Goal: Task Accomplishment & Management: Complete application form

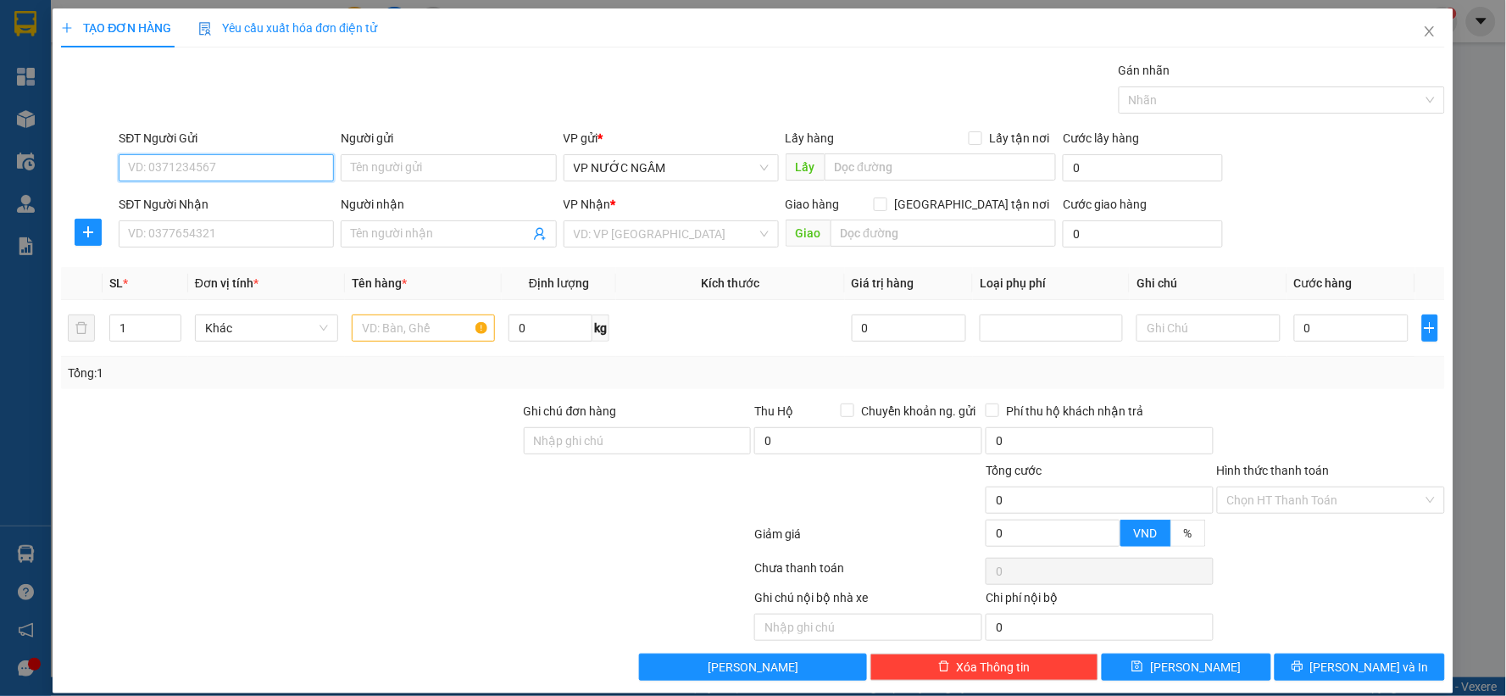
click at [192, 174] on input "SĐT Người Gửi" at bounding box center [226, 167] width 215 height 27
type input "0979028928"
click at [201, 204] on div "0979028928 - [PERSON_NAME]" at bounding box center [224, 201] width 193 height 19
type input "việt tuấn"
type input "0979028928"
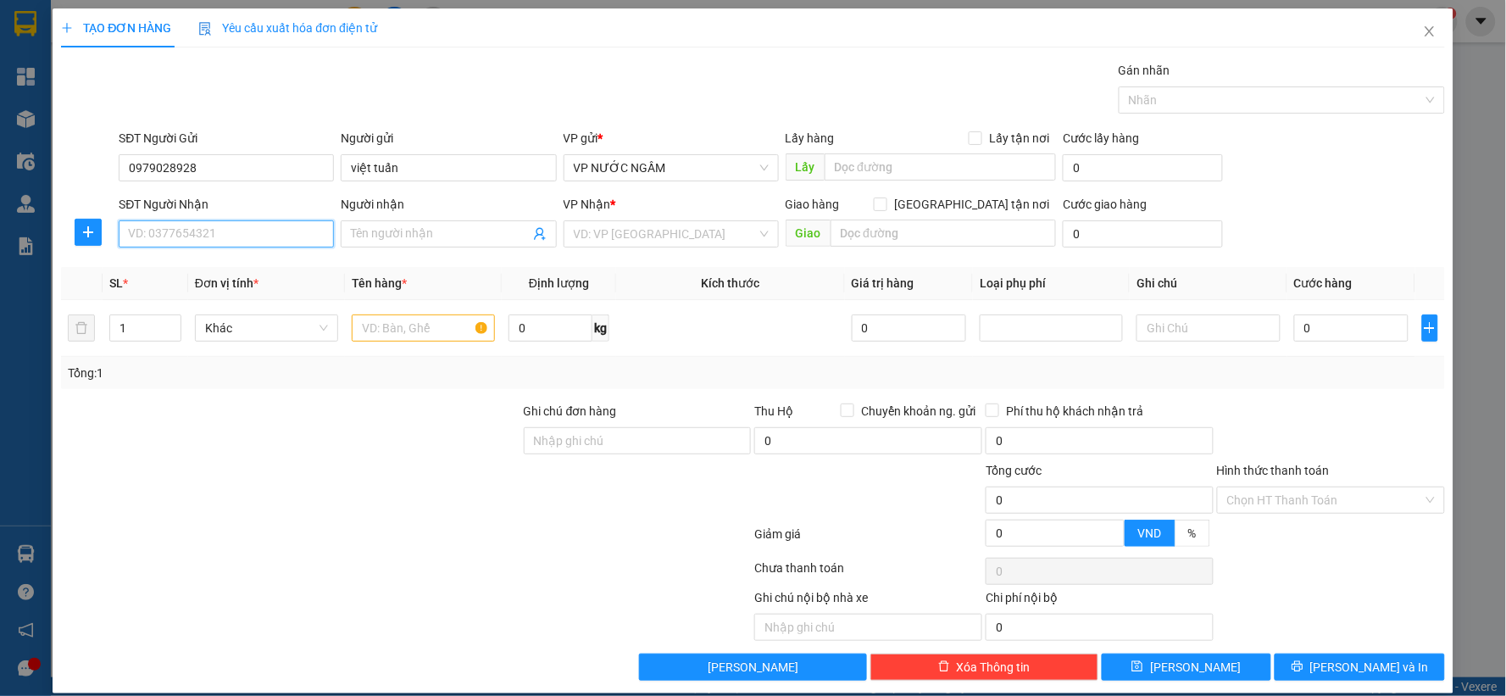
click at [231, 240] on input "SĐT Người Nhận" at bounding box center [226, 233] width 215 height 27
click at [243, 266] on div "0971387358 - [PERSON_NAME]" at bounding box center [224, 267] width 193 height 19
type input "0971387358"
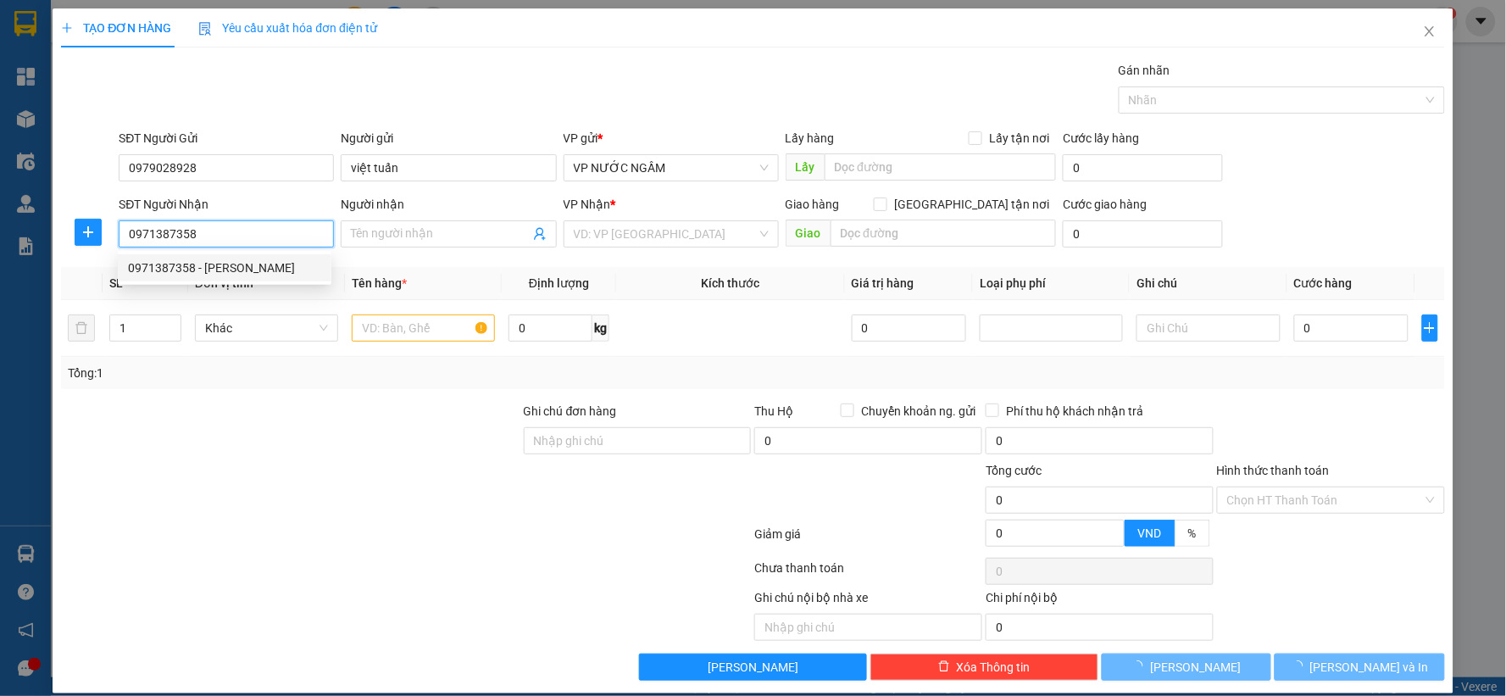
type input "[PERSON_NAME]"
checkbox input "true"
type input "37 [PERSON_NAME]"
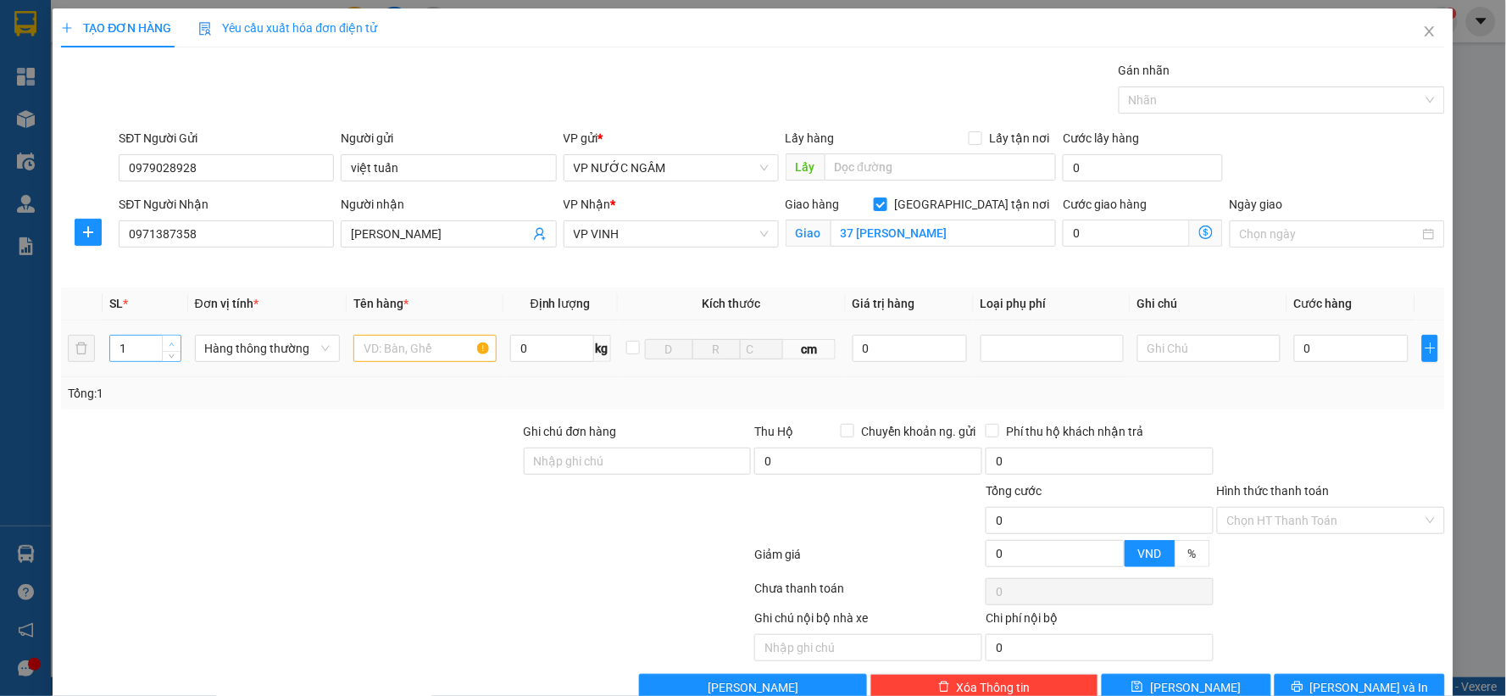
type input "2"
click at [174, 341] on span "up" at bounding box center [172, 344] width 10 height 10
drag, startPoint x: 420, startPoint y: 341, endPoint x: 417, endPoint y: 358, distance: 18.1
click at [420, 343] on input "text" at bounding box center [424, 348] width 143 height 27
type input "dl"
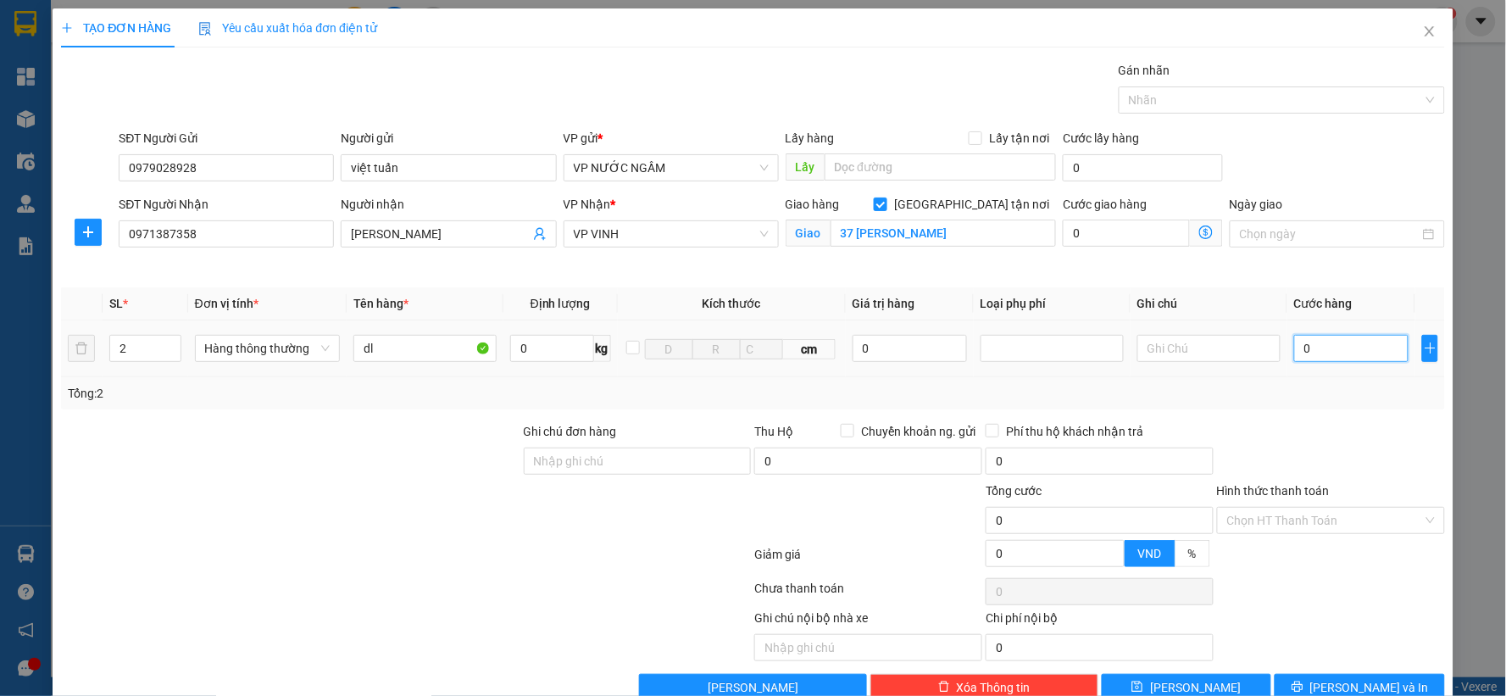
click at [1347, 350] on input "0" at bounding box center [1351, 348] width 114 height 27
type input "1"
type input "12"
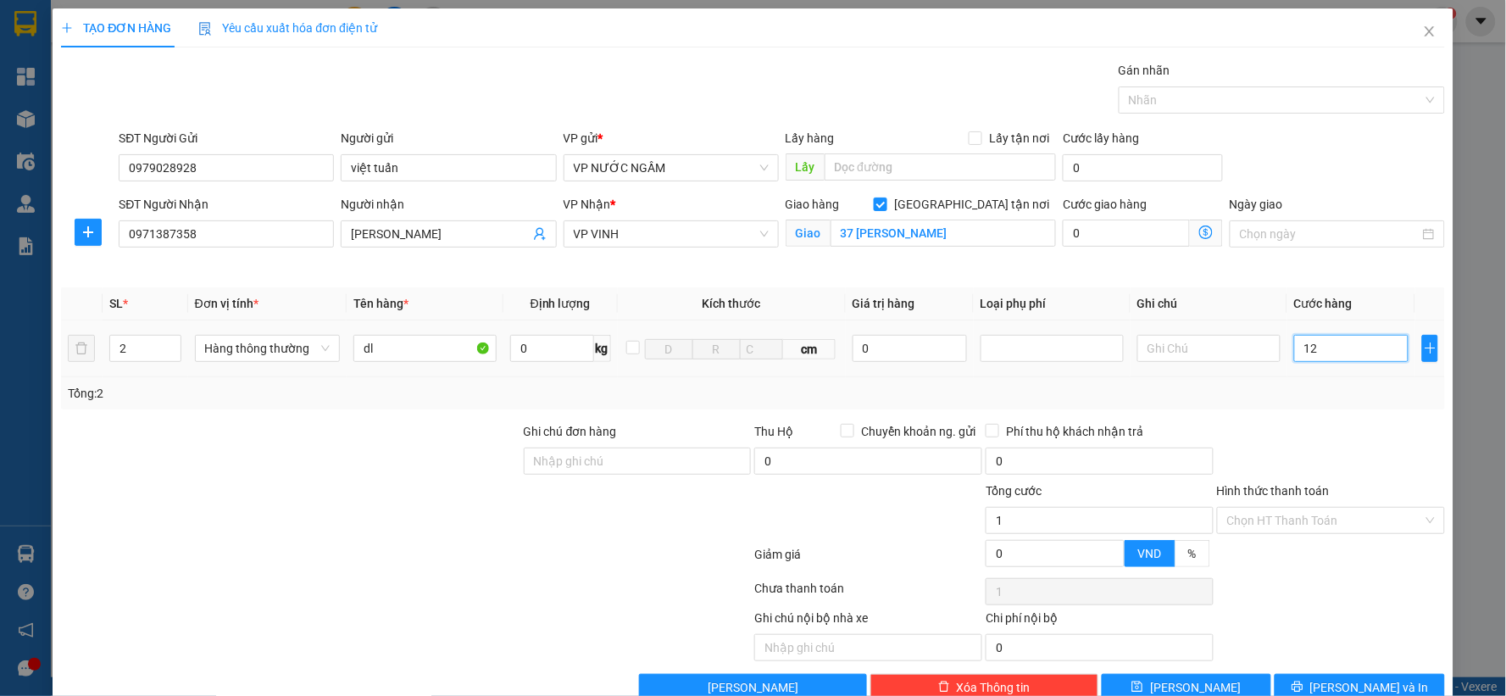
type input "12"
type input "120"
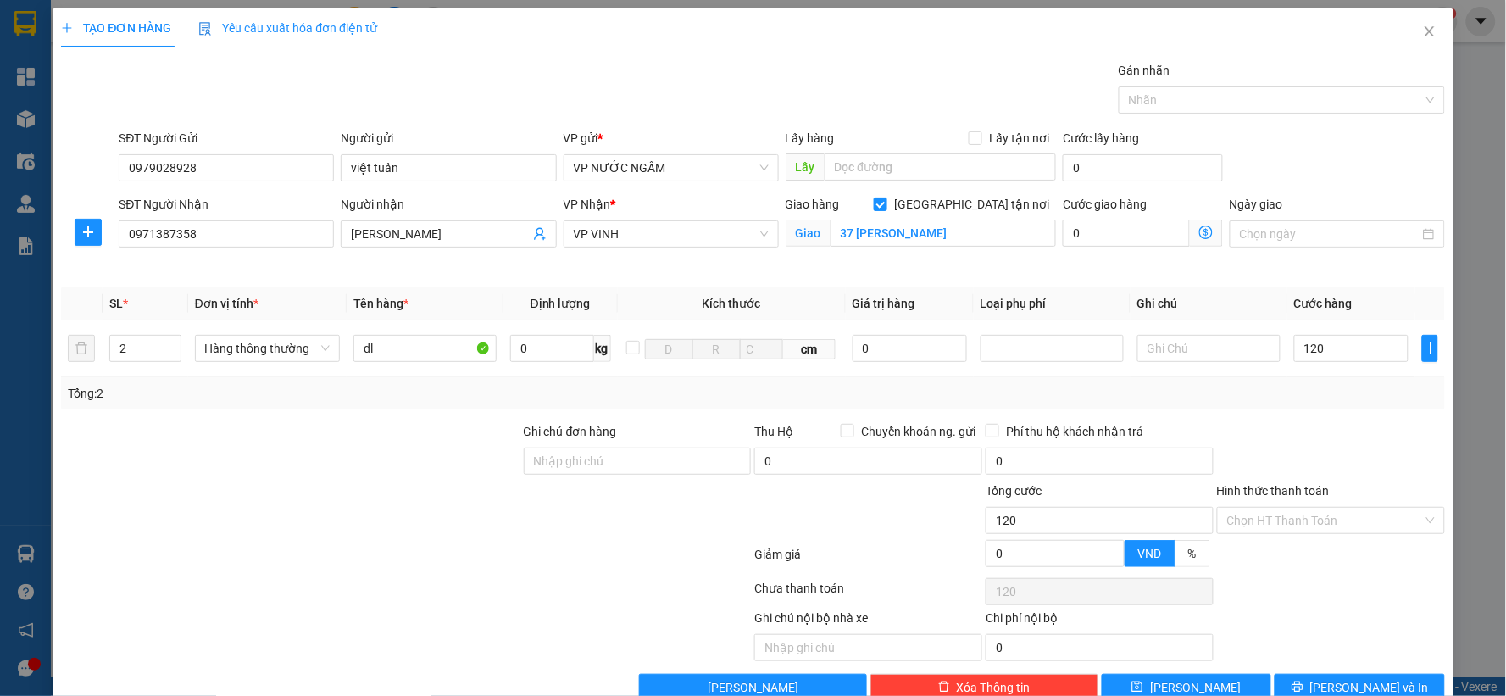
type input "120.000"
click at [1319, 469] on div at bounding box center [1330, 451] width 231 height 59
drag, startPoint x: 1299, startPoint y: 685, endPoint x: 1263, endPoint y: 666, distance: 40.9
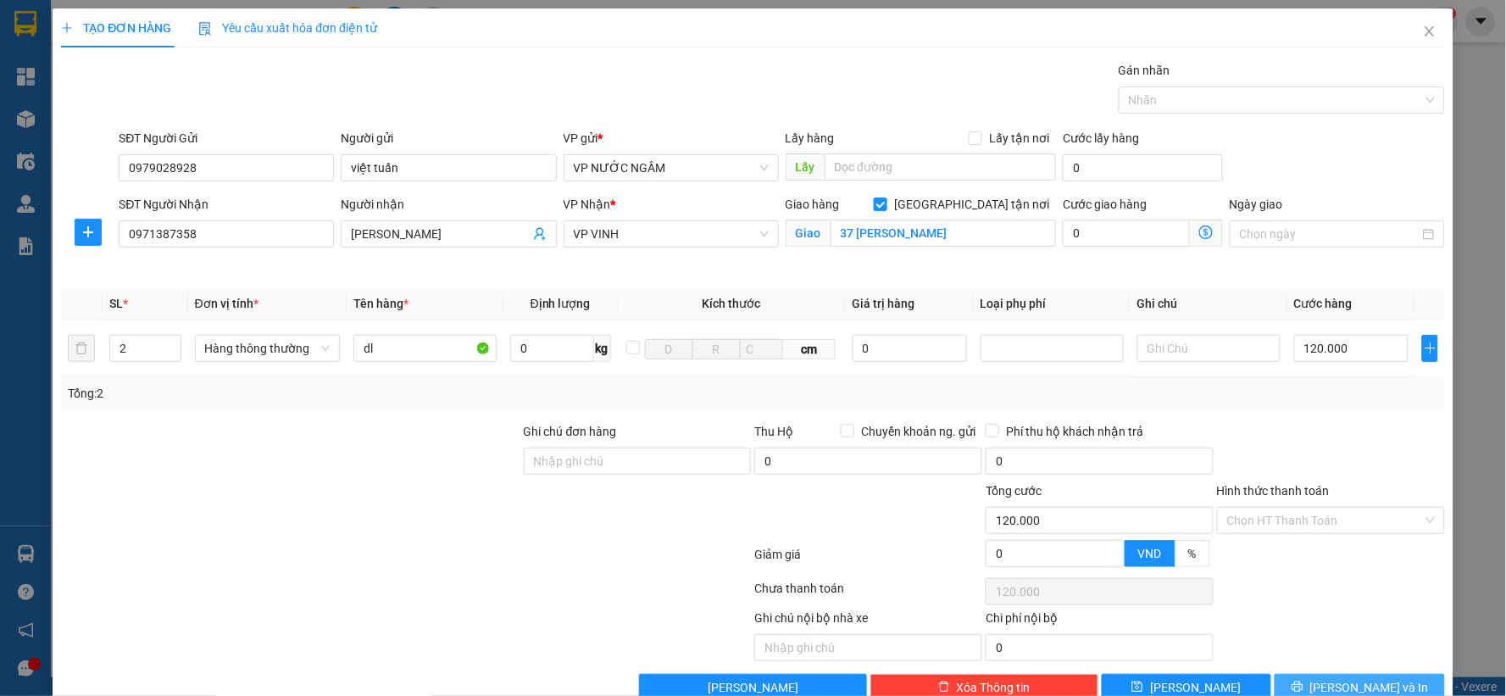
click at [1297, 685] on button "[PERSON_NAME] và In" at bounding box center [1360, 687] width 170 height 27
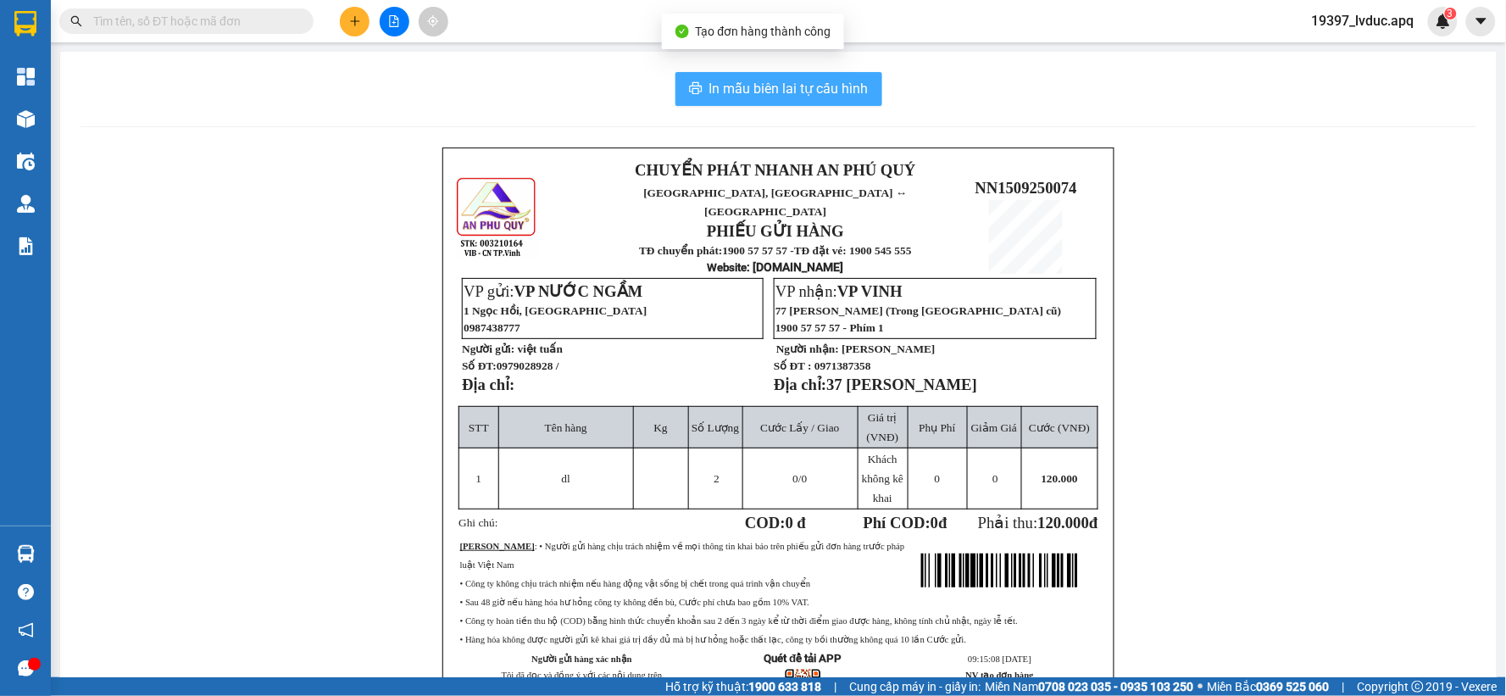
click at [756, 81] on span "In mẫu biên lai tự cấu hình" at bounding box center [788, 88] width 159 height 21
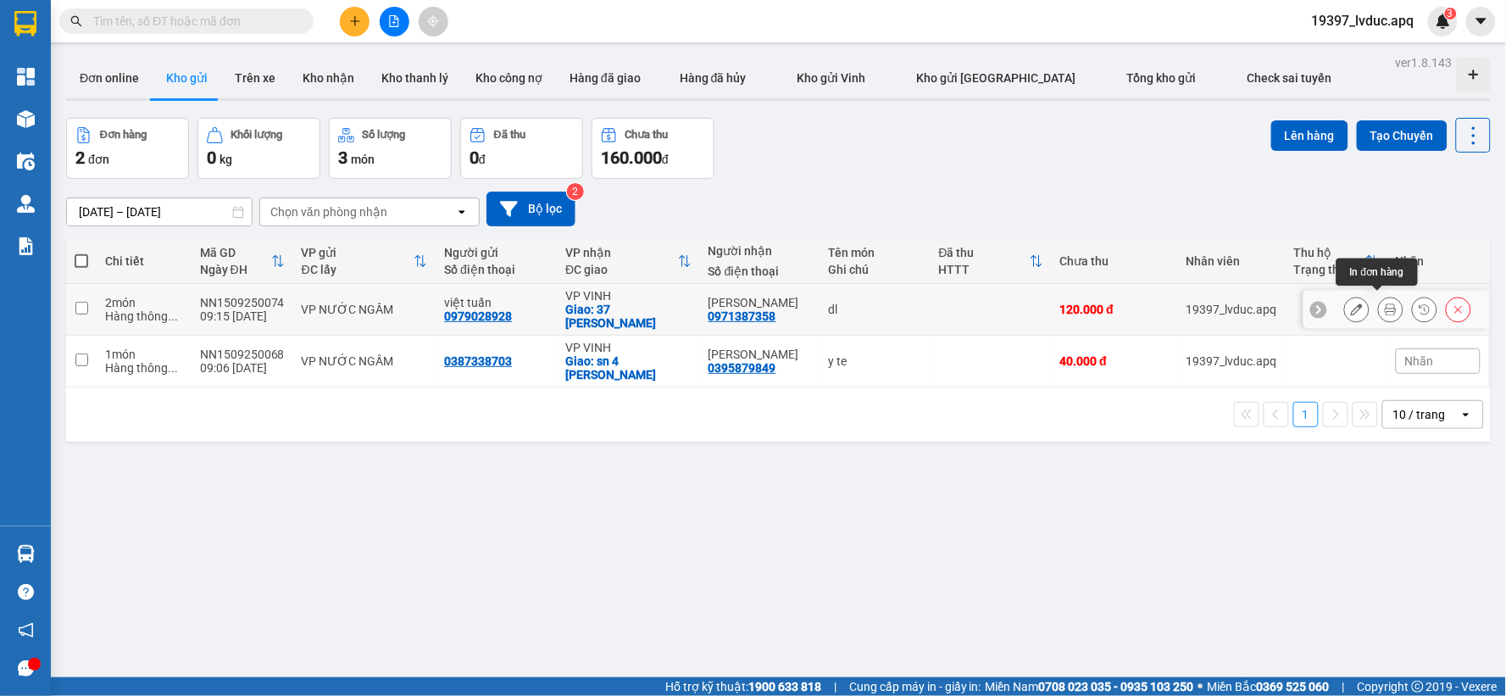
click at [1385, 306] on icon at bounding box center [1391, 309] width 12 height 12
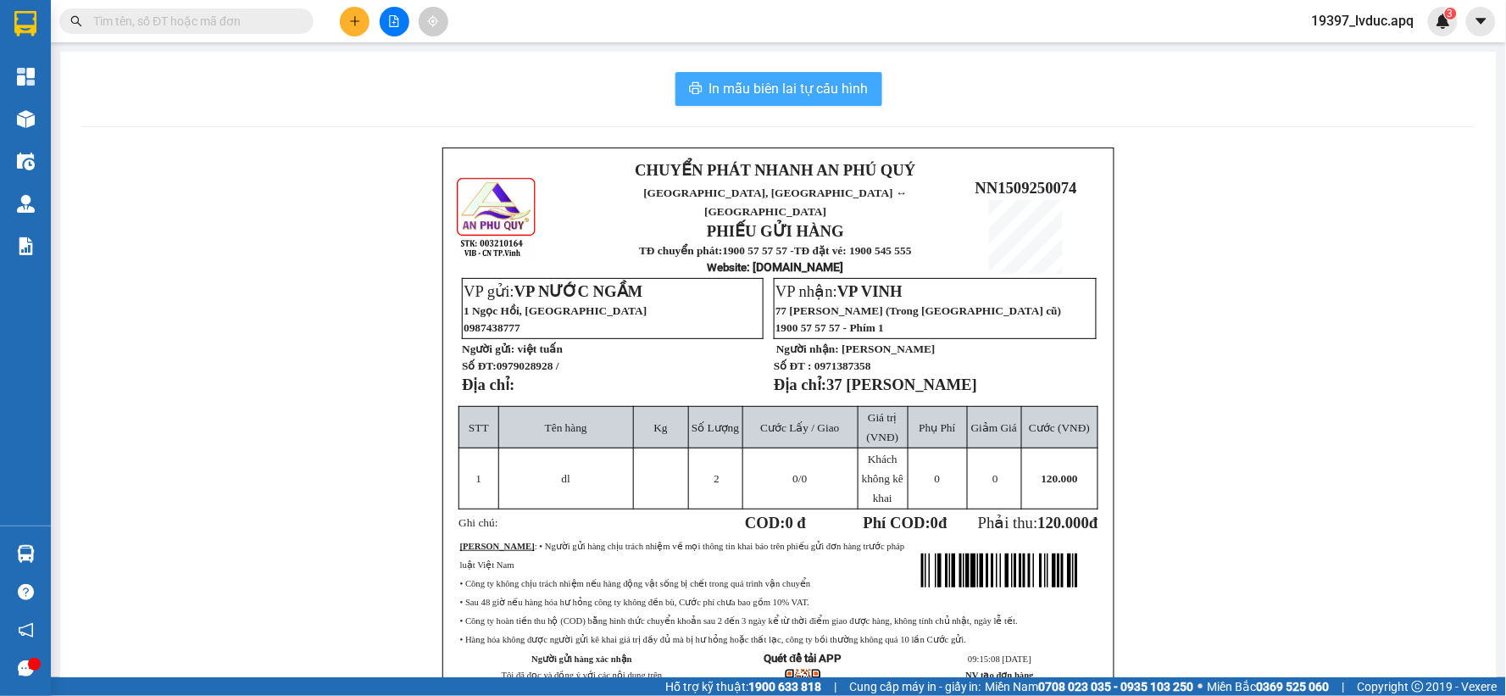
click at [768, 76] on button "In mẫu biên lai tự cấu hình" at bounding box center [778, 89] width 207 height 34
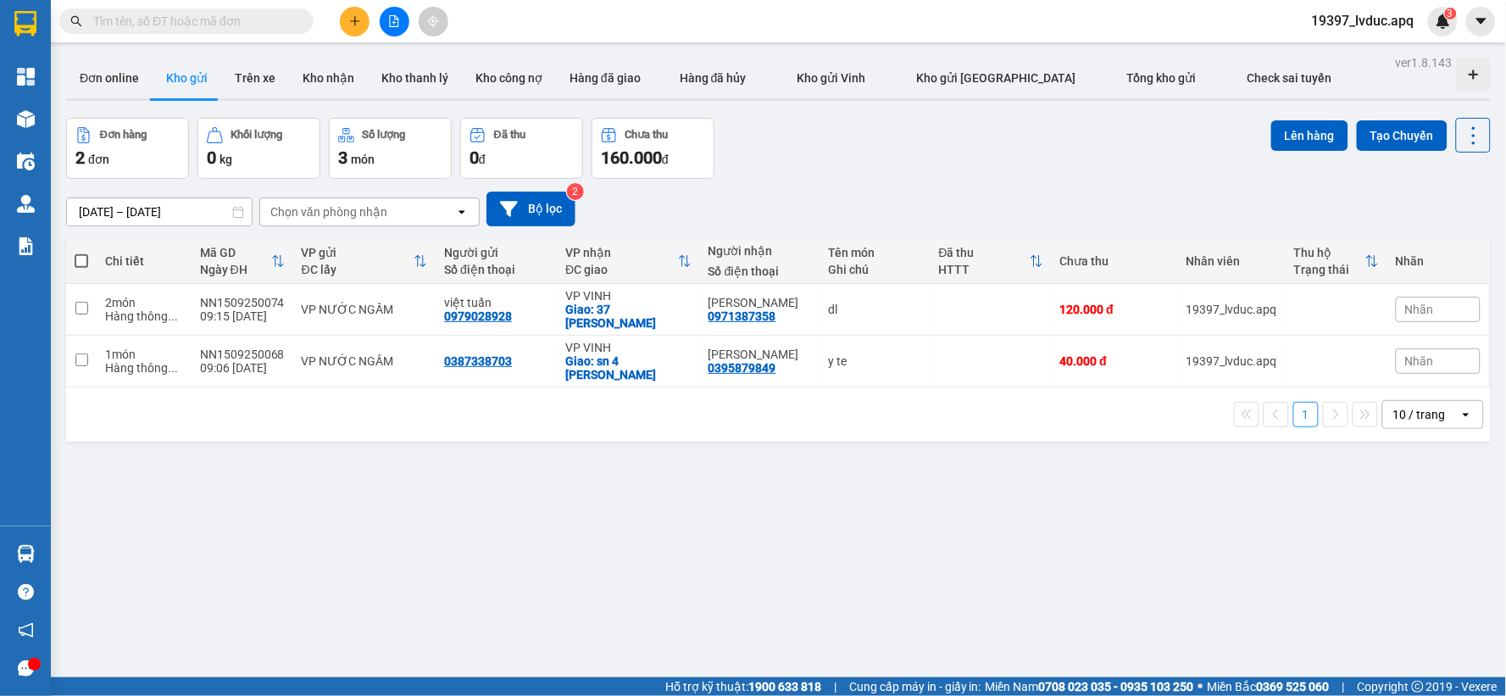
click at [78, 253] on label at bounding box center [82, 261] width 14 height 17
click at [81, 253] on input "checkbox" at bounding box center [81, 253] width 0 height 0
checkbox input "true"
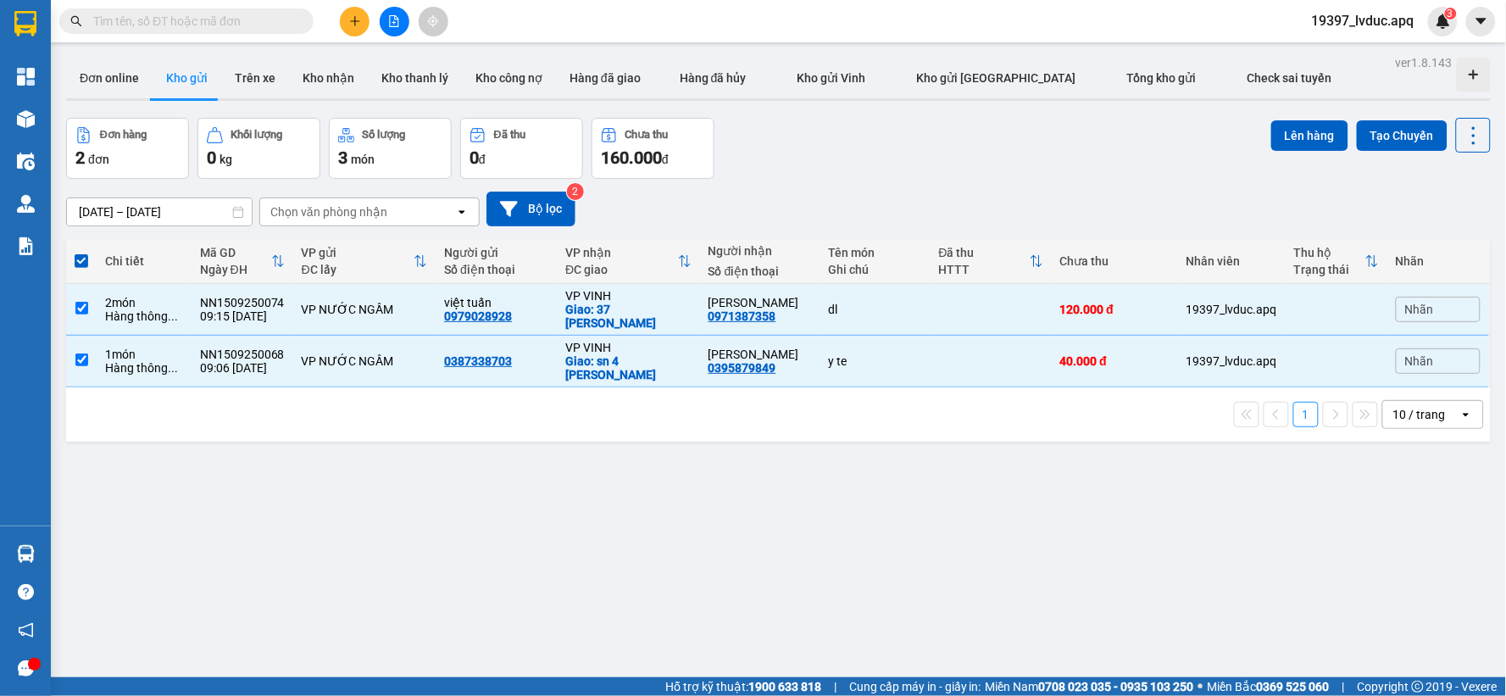
click at [1436, 403] on div "10 / trang" at bounding box center [1421, 414] width 76 height 27
click at [1407, 597] on span "100 / trang" at bounding box center [1412, 590] width 61 height 17
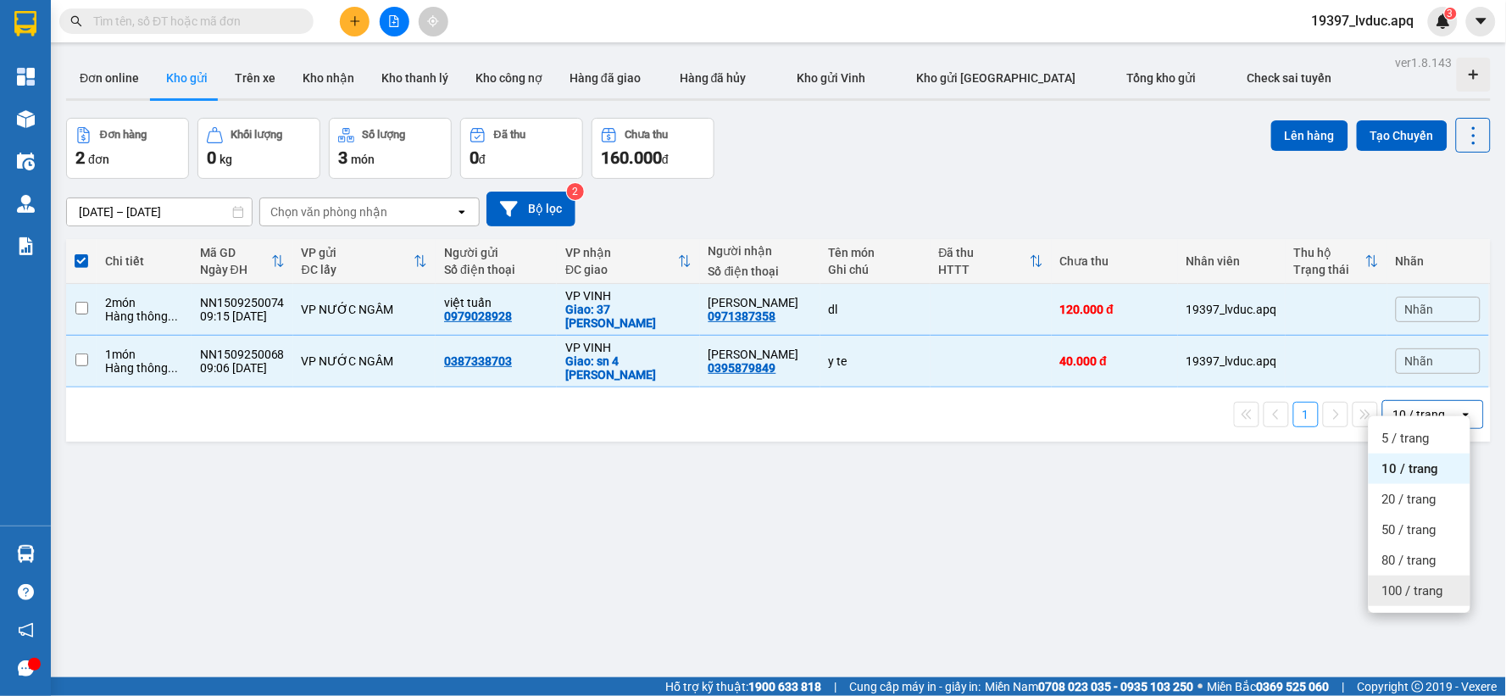
checkbox input "false"
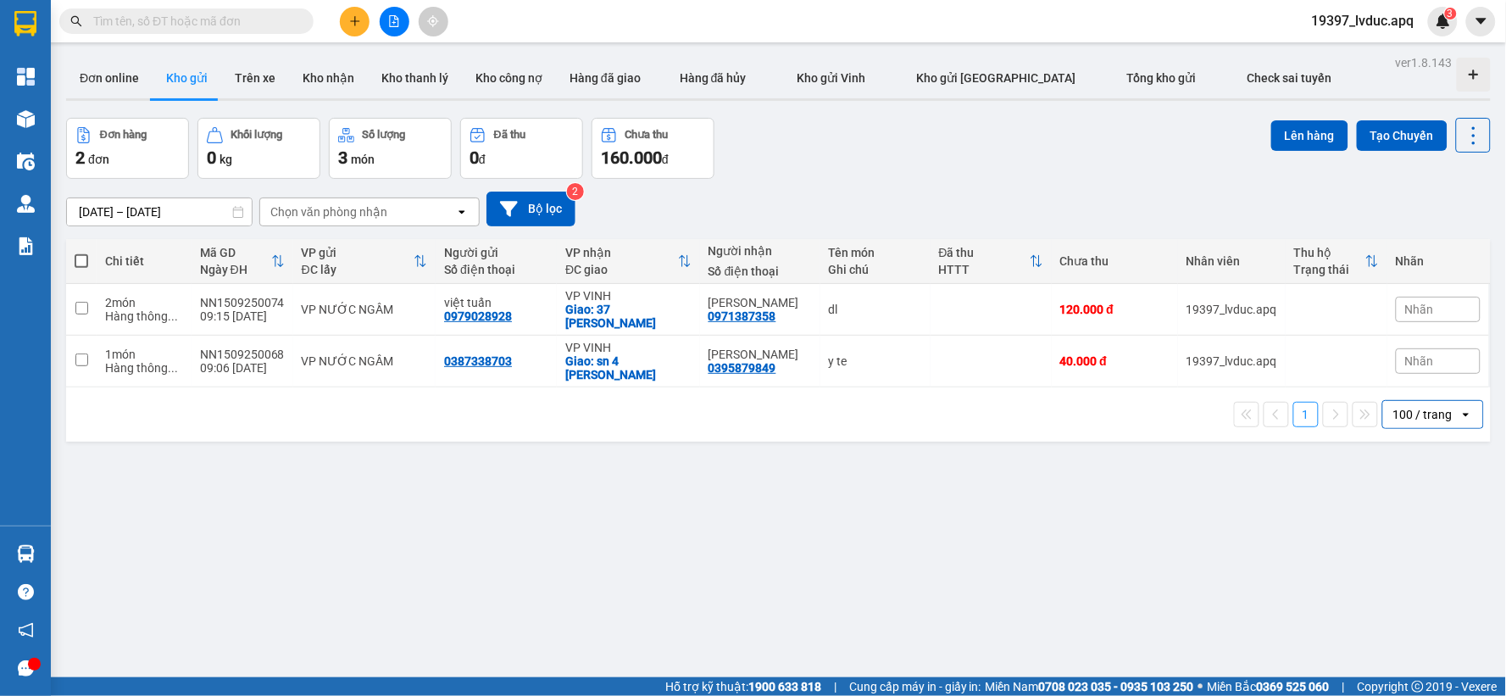
click at [82, 253] on label at bounding box center [82, 261] width 14 height 17
click at [81, 253] on input "checkbox" at bounding box center [81, 253] width 0 height 0
checkbox input "true"
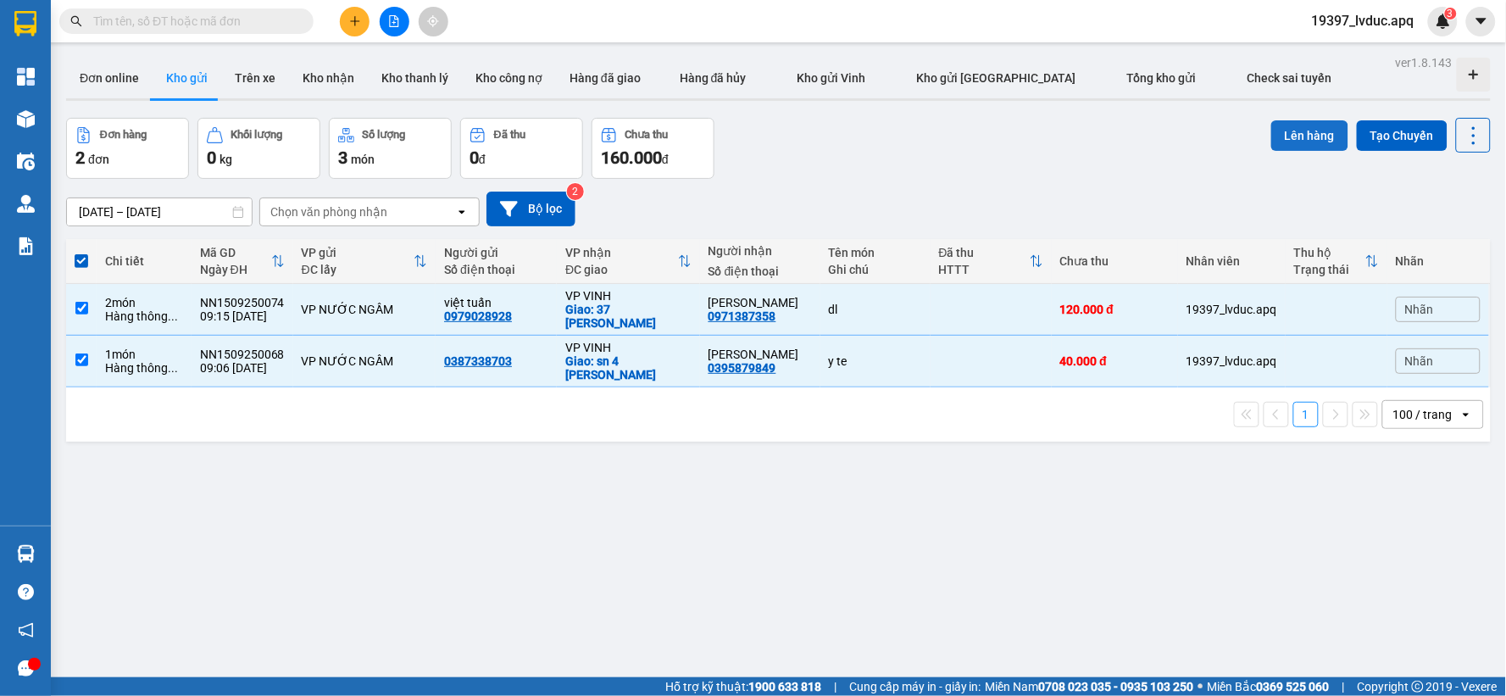
click at [1272, 144] on button "Lên hàng" at bounding box center [1309, 135] width 77 height 31
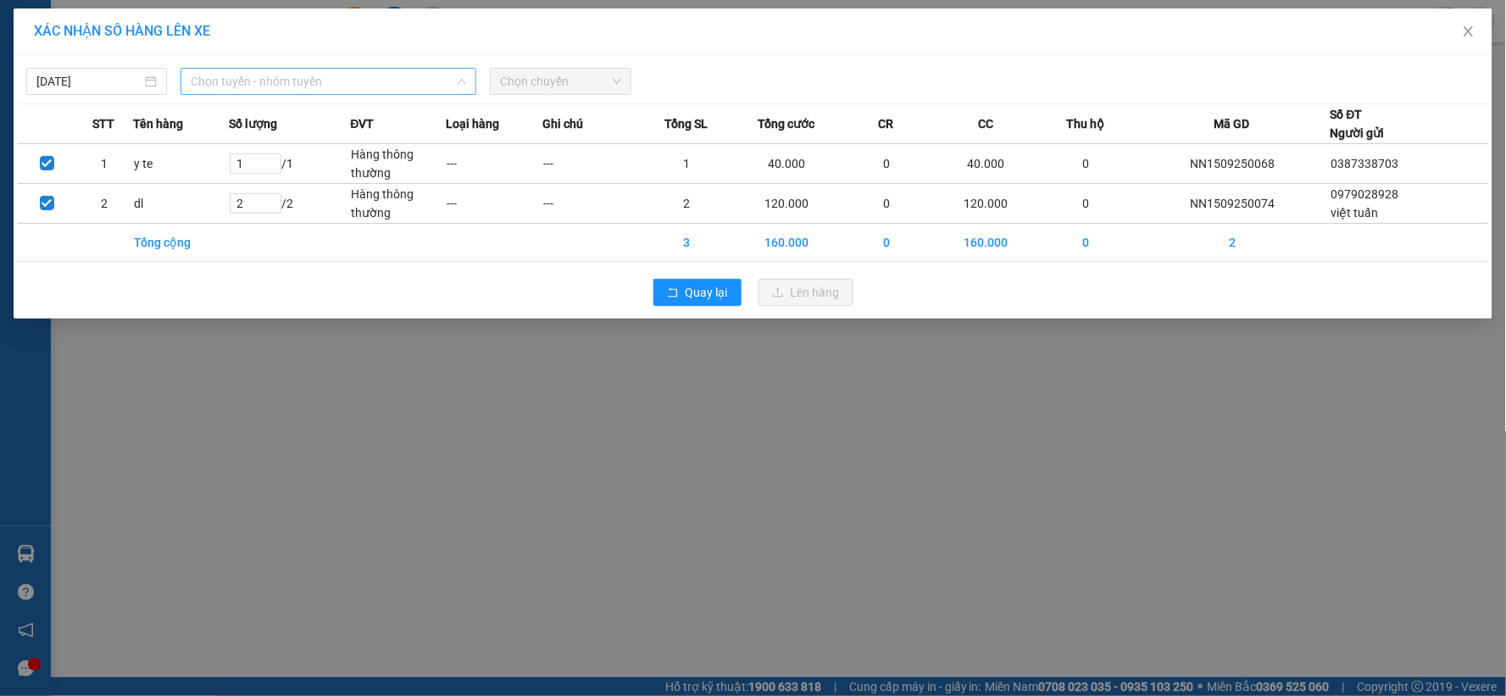
click at [255, 82] on span "Chọn tuyến - nhóm tuyến" at bounding box center [328, 81] width 275 height 25
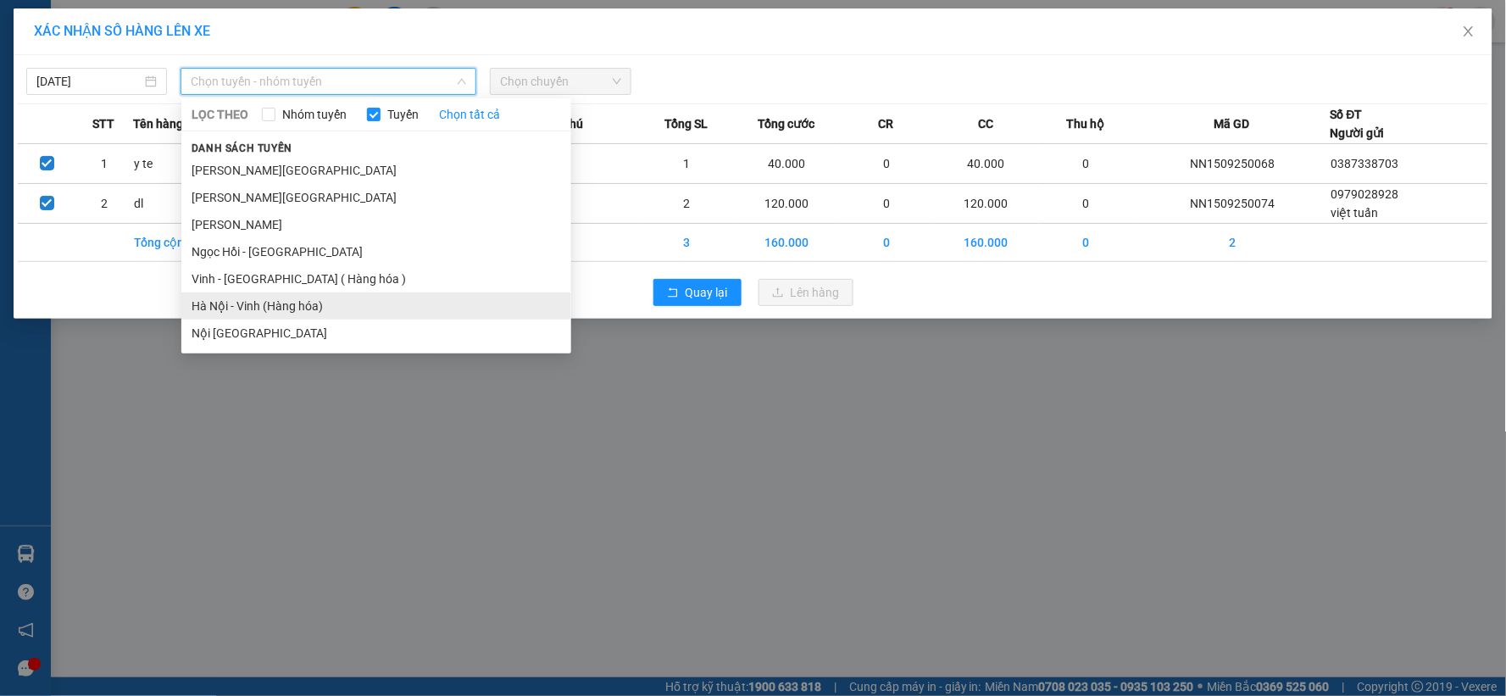
click at [289, 295] on li "Hà Nội - Vinh (Hàng hóa)" at bounding box center [376, 305] width 390 height 27
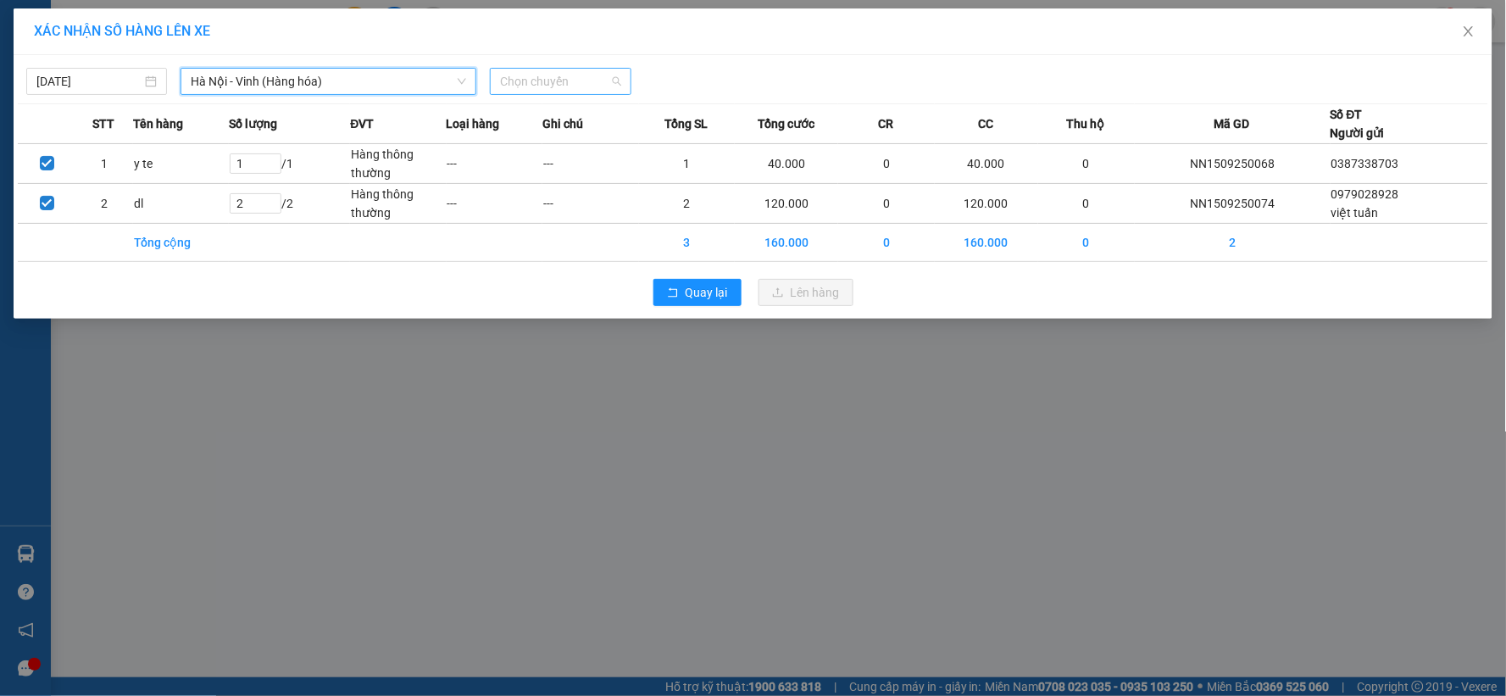
click at [551, 88] on span "Chọn chuyến" at bounding box center [560, 81] width 120 height 25
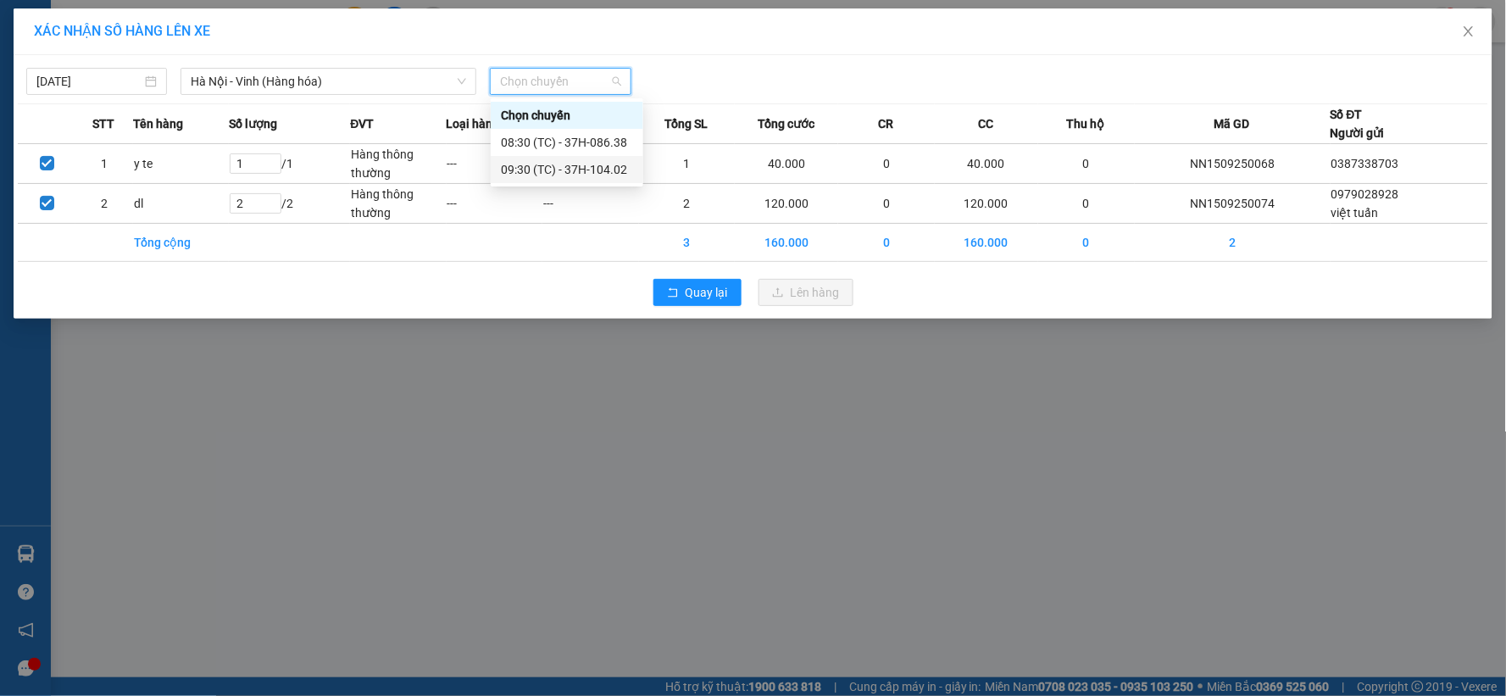
click at [571, 175] on div "09:30 (TC) - 37H-104.02" at bounding box center [567, 169] width 132 height 19
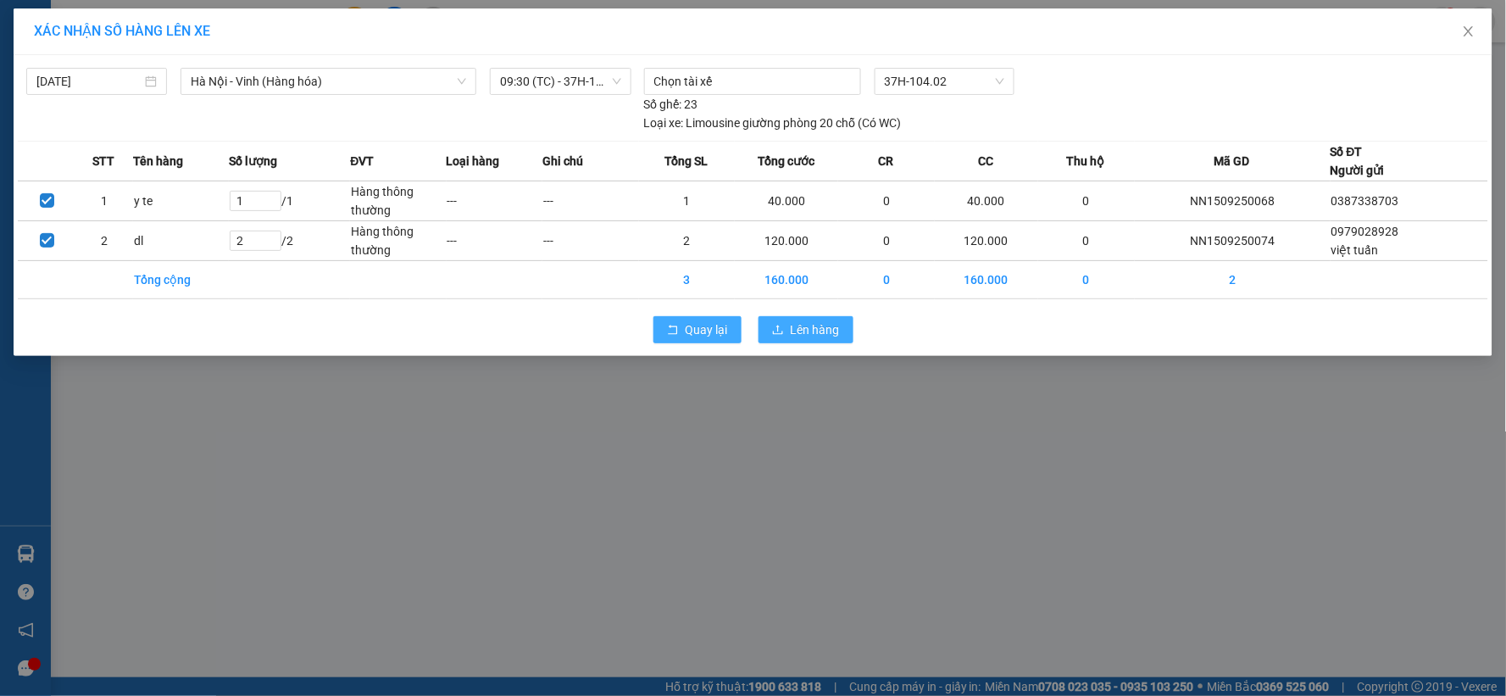
drag, startPoint x: 785, startPoint y: 334, endPoint x: 740, endPoint y: 326, distance: 45.6
click at [785, 333] on button "Lên hàng" at bounding box center [805, 329] width 95 height 27
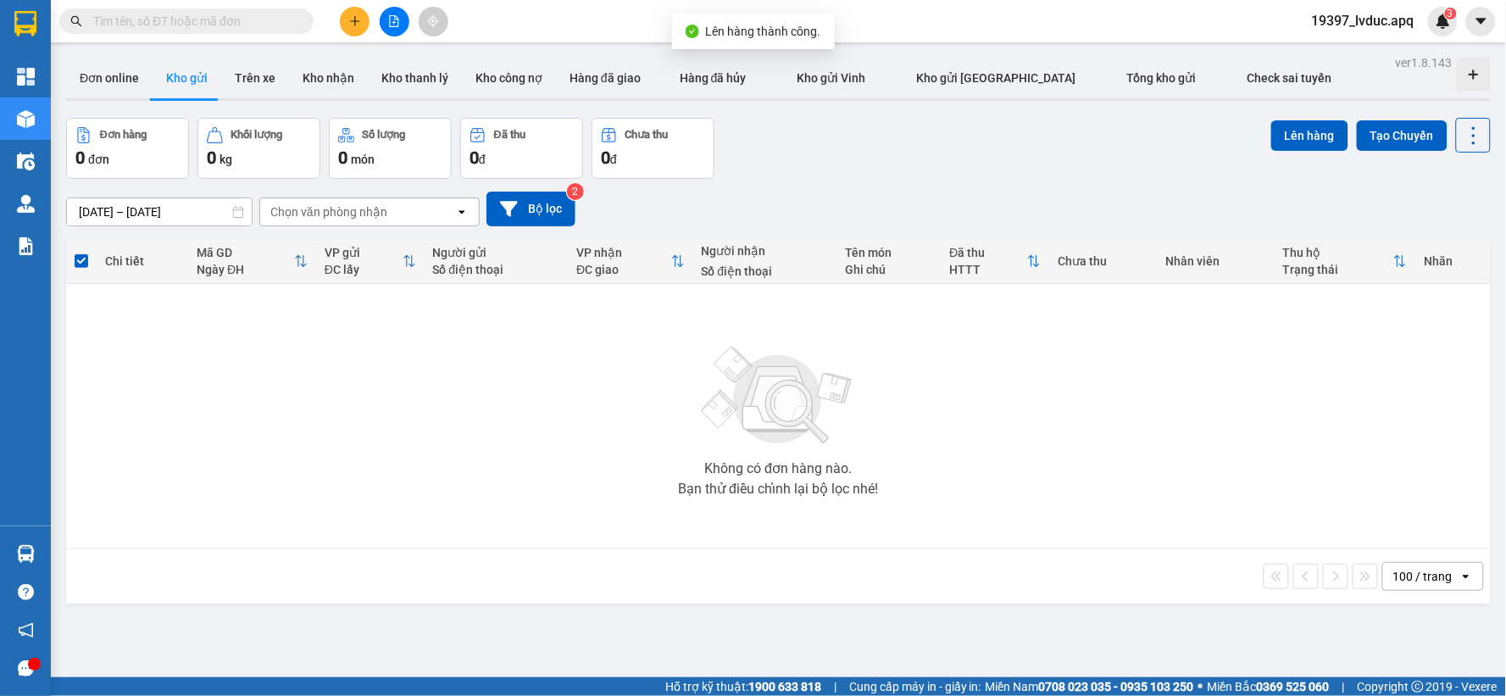
click at [931, 132] on div "Đơn hàng 0 đơn Khối lượng 0 kg Số lượng 0 món Đã thu 0 đ Chưa thu 0 đ Lên hàng …" at bounding box center [778, 148] width 1425 height 61
click at [357, 26] on icon "plus" at bounding box center [355, 21] width 12 height 12
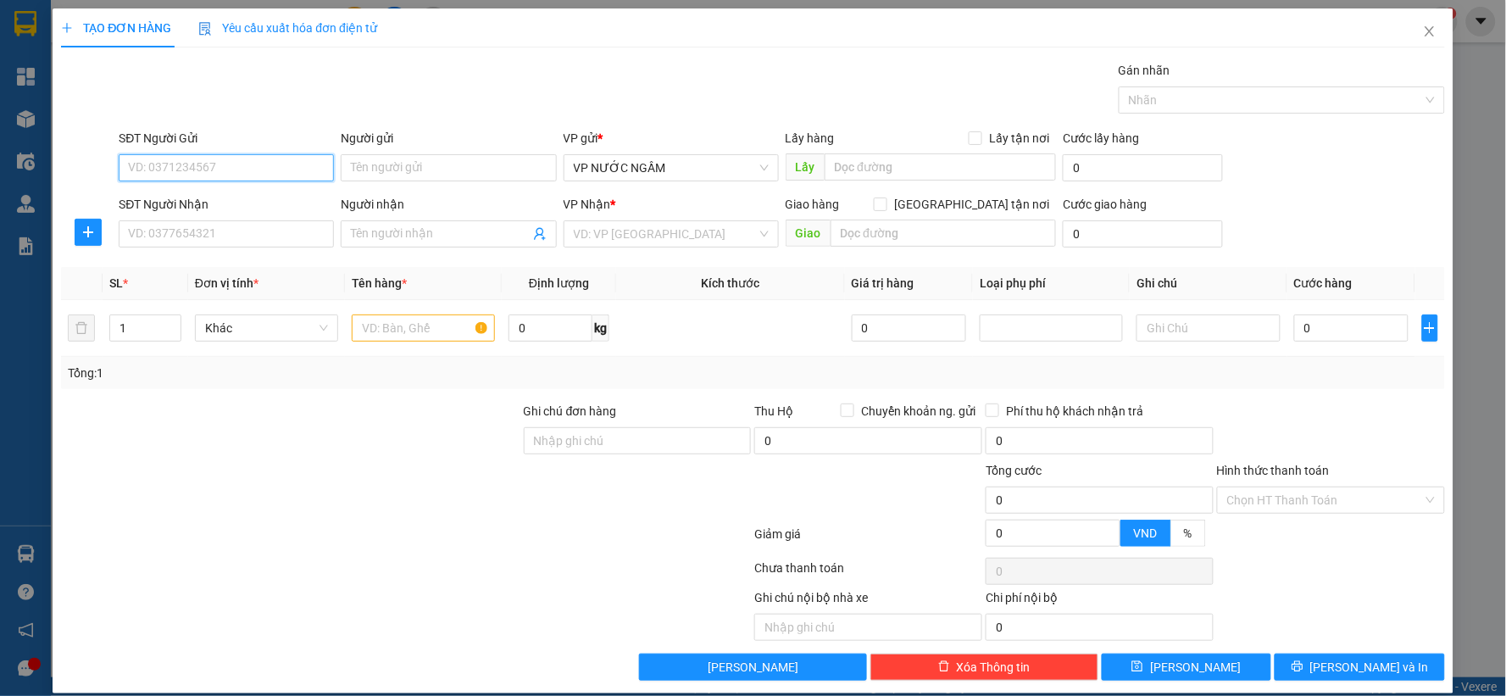
click at [223, 174] on input "SĐT Người Gửi" at bounding box center [226, 167] width 215 height 27
click at [241, 202] on div "0919878116" at bounding box center [224, 201] width 193 height 19
type input "0919878116"
click at [235, 231] on input "SĐT Người Nhận" at bounding box center [226, 233] width 215 height 27
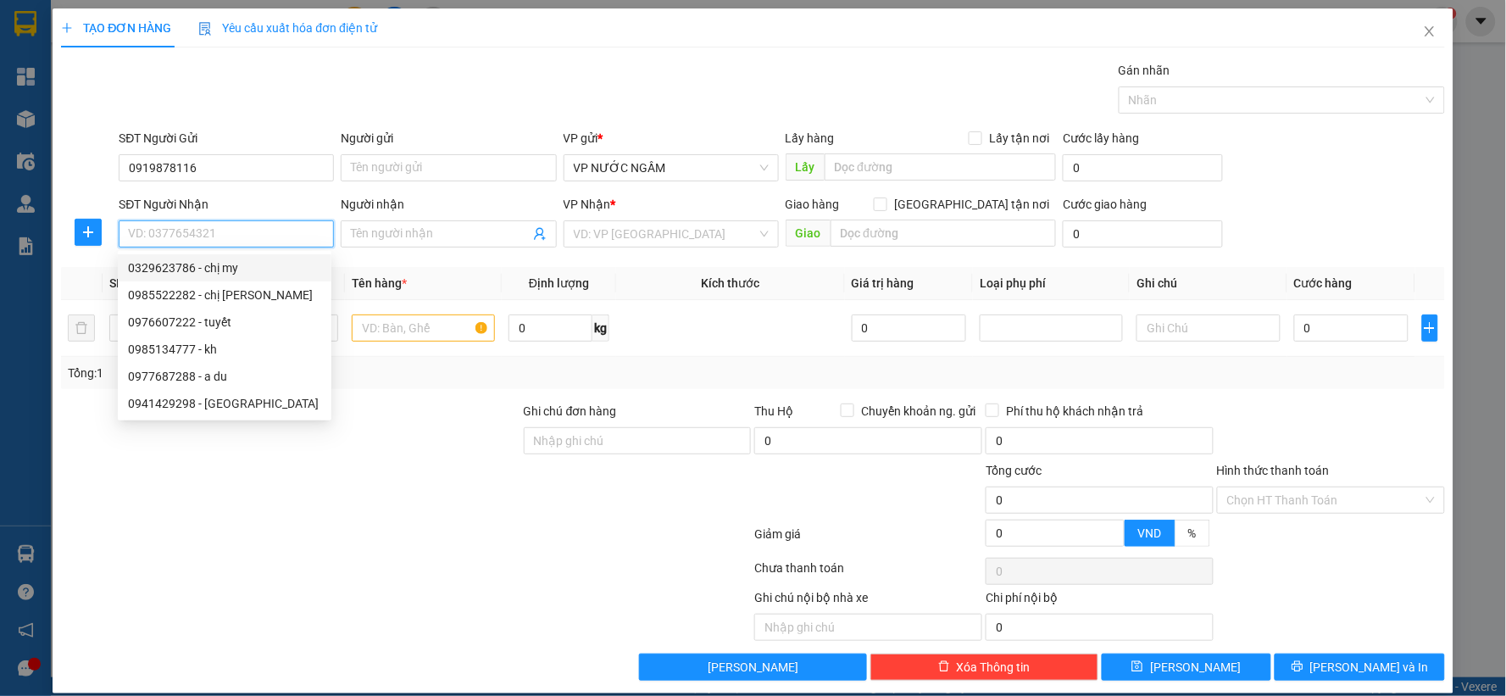
click at [227, 241] on input "SĐT Người Nhận" at bounding box center [226, 233] width 215 height 27
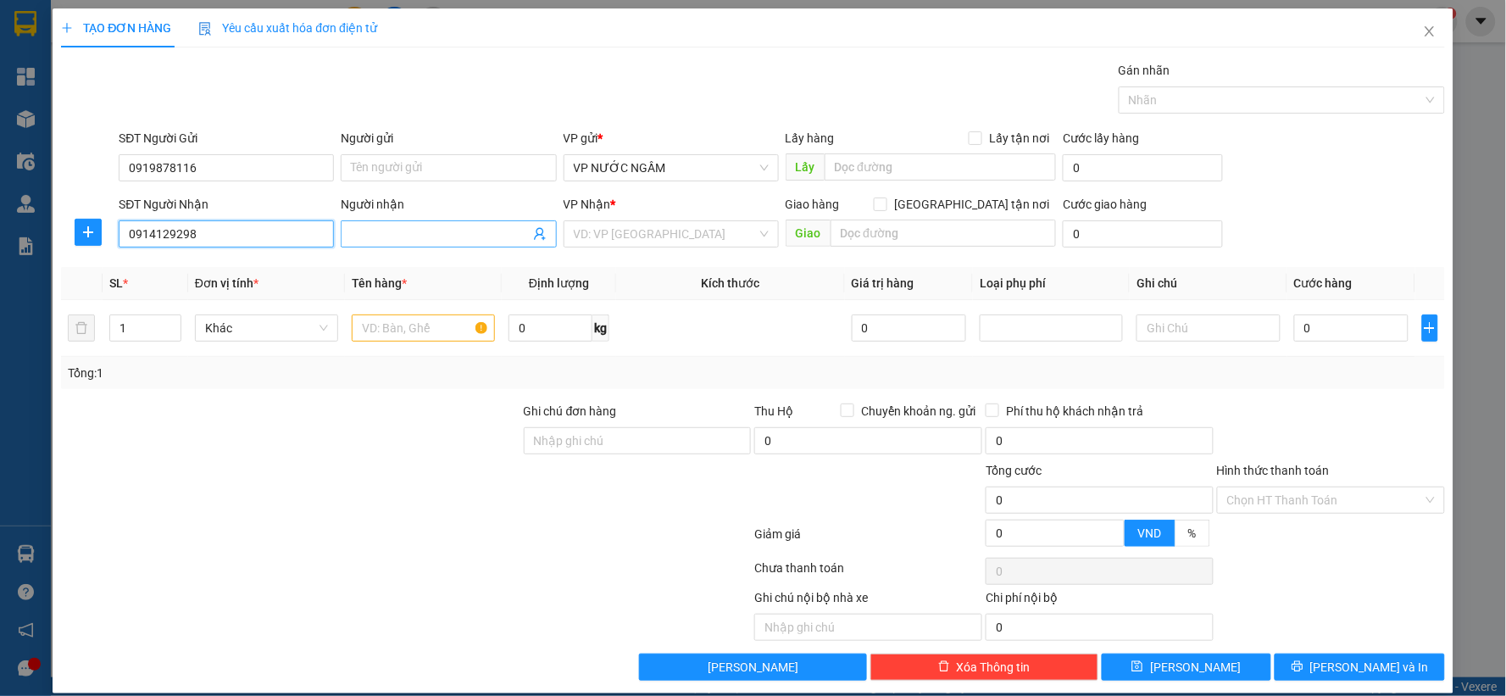
type input "0914129298"
click at [408, 225] on input "Người nhận" at bounding box center [440, 234] width 178 height 19
click at [490, 237] on input "Người nhận" at bounding box center [440, 234] width 178 height 19
click at [480, 237] on input "Người nhận" at bounding box center [440, 234] width 178 height 19
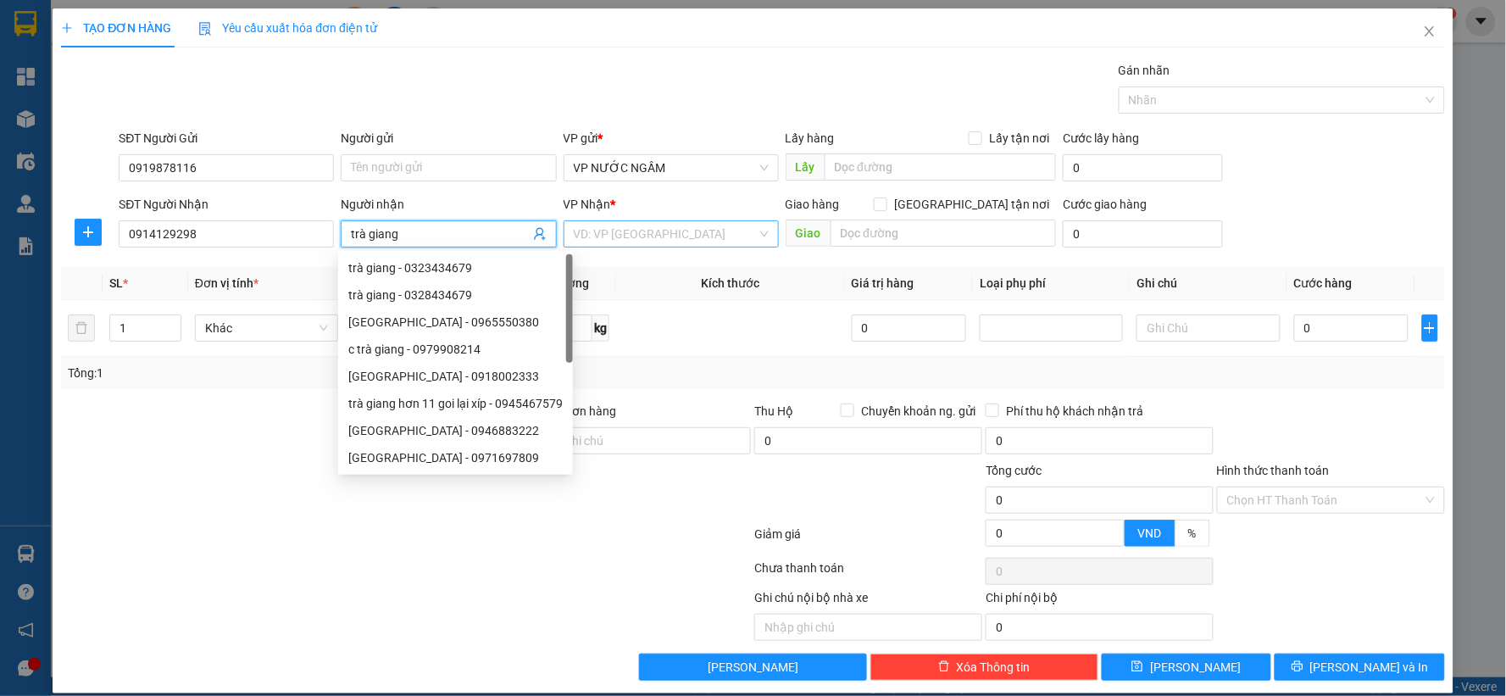
type input "trà giang"
click at [586, 223] on input "search" at bounding box center [665, 233] width 183 height 25
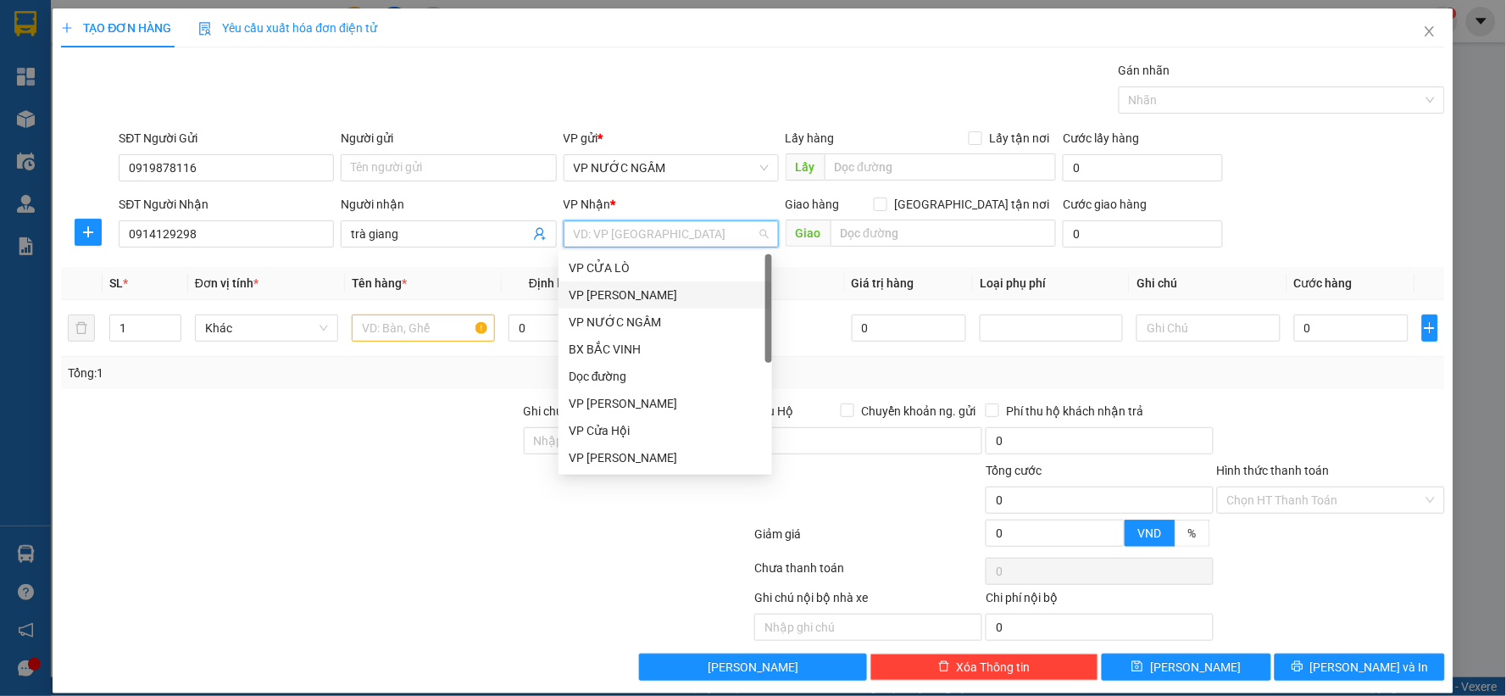
scroll to position [243, 0]
drag, startPoint x: 614, startPoint y: 320, endPoint x: 716, endPoint y: 291, distance: 105.9
click at [617, 319] on div "VP VINH" at bounding box center [665, 323] width 193 height 19
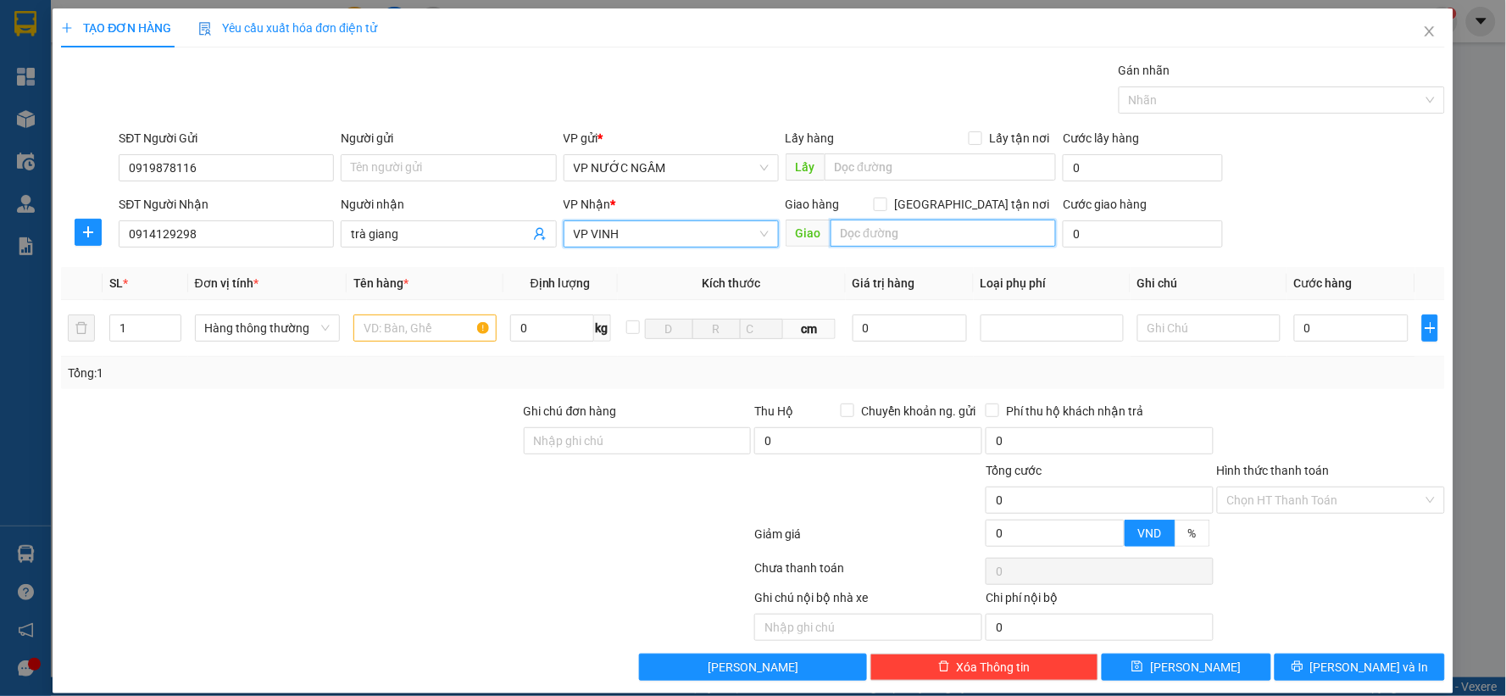
click at [849, 233] on input "text" at bounding box center [944, 232] width 226 height 27
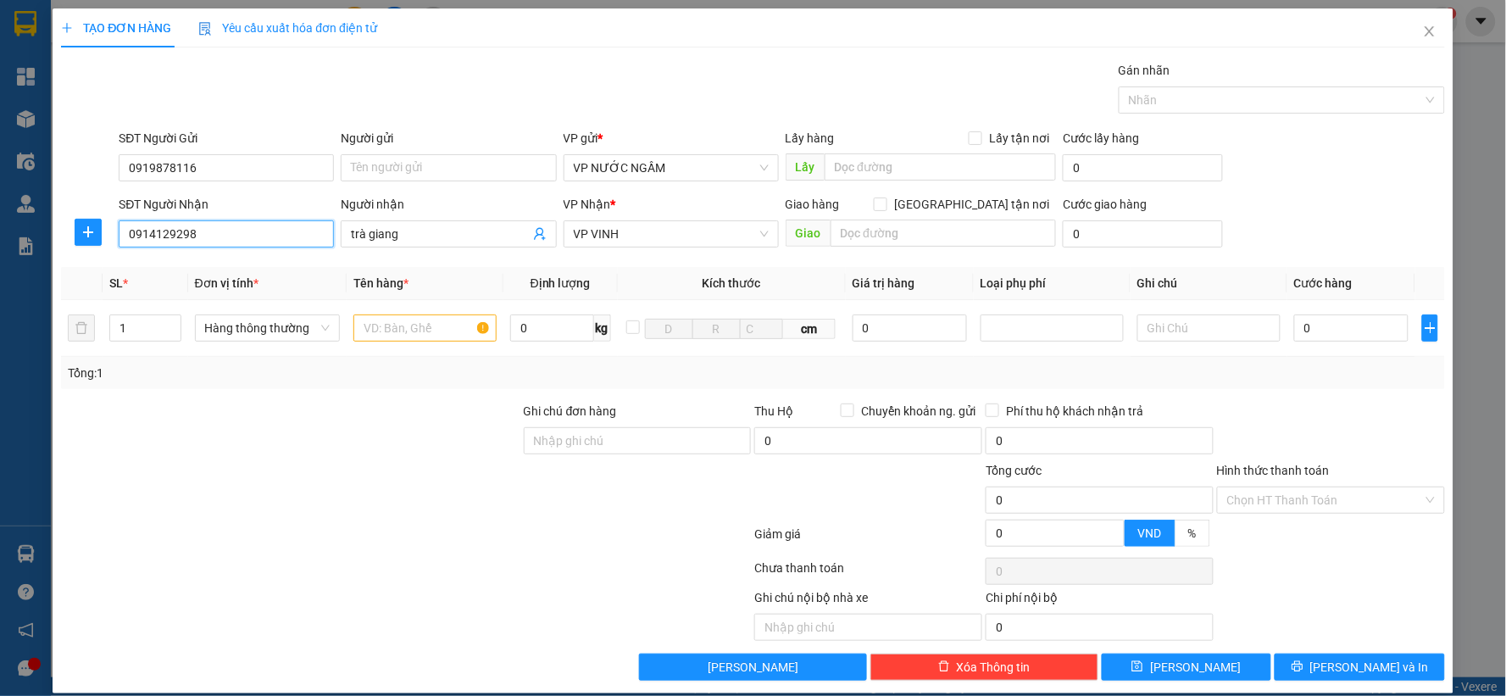
click at [147, 233] on input "0914129298" at bounding box center [226, 233] width 215 height 27
click at [151, 233] on input "094129298" at bounding box center [226, 233] width 215 height 27
type input "0941429298"
click at [214, 264] on div "0941429298 - [GEOGRAPHIC_DATA]" at bounding box center [224, 267] width 193 height 19
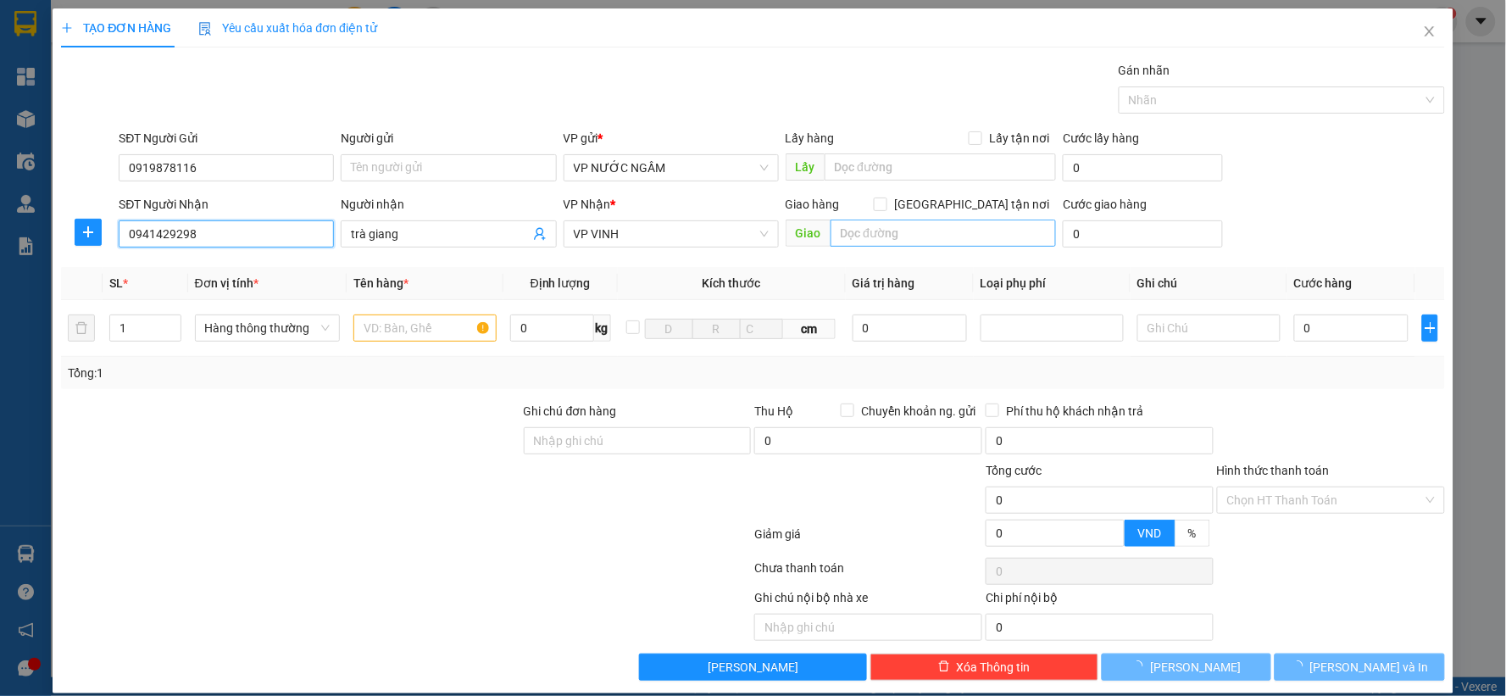
checkbox input "true"
type input "29A [PERSON_NAME]"
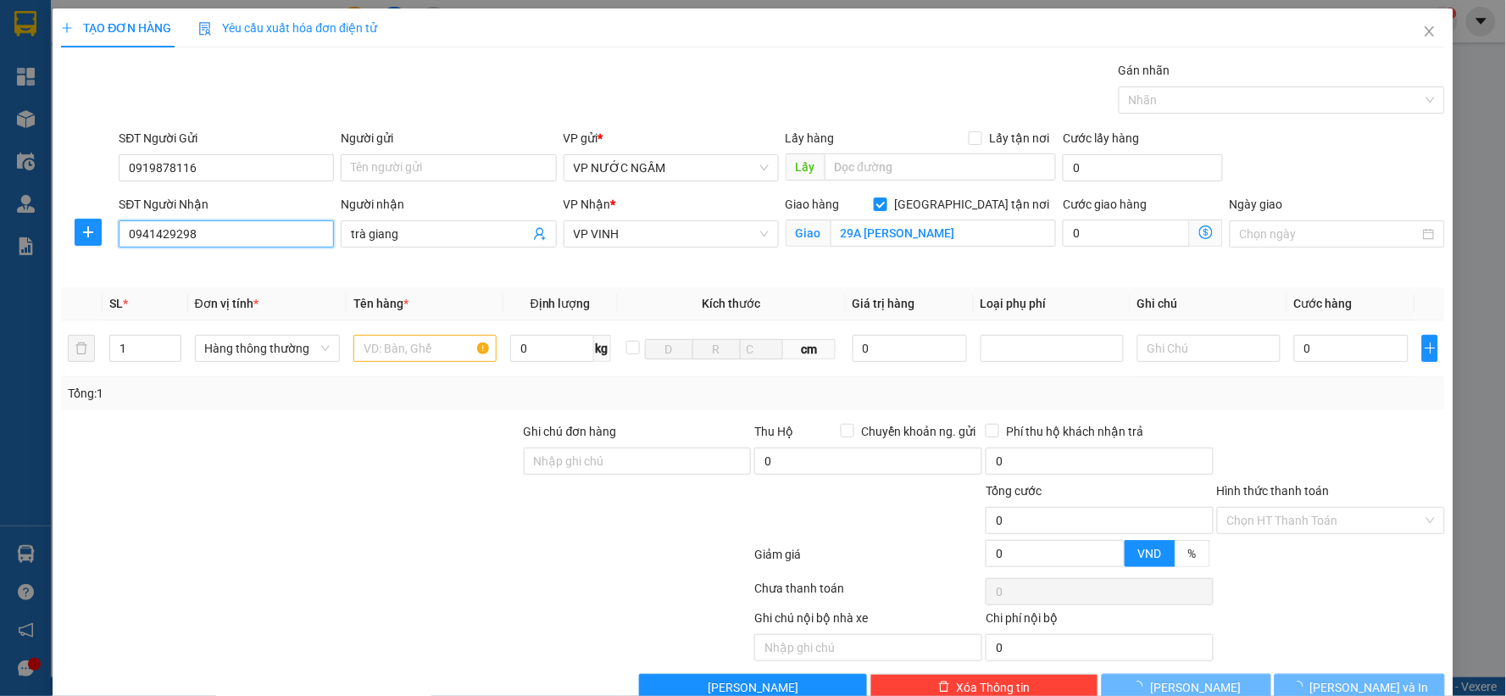
type input "10"
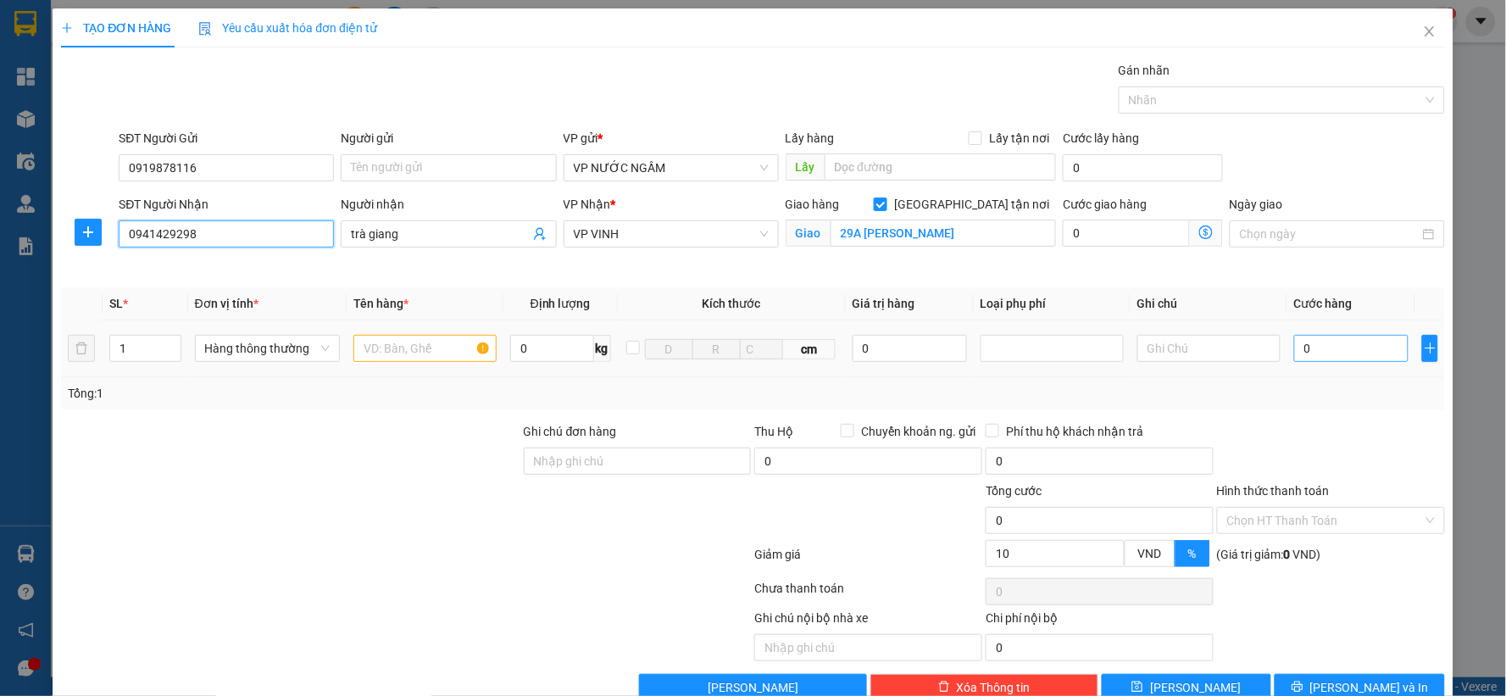
type input "0941429298"
type input "1"
type input "10"
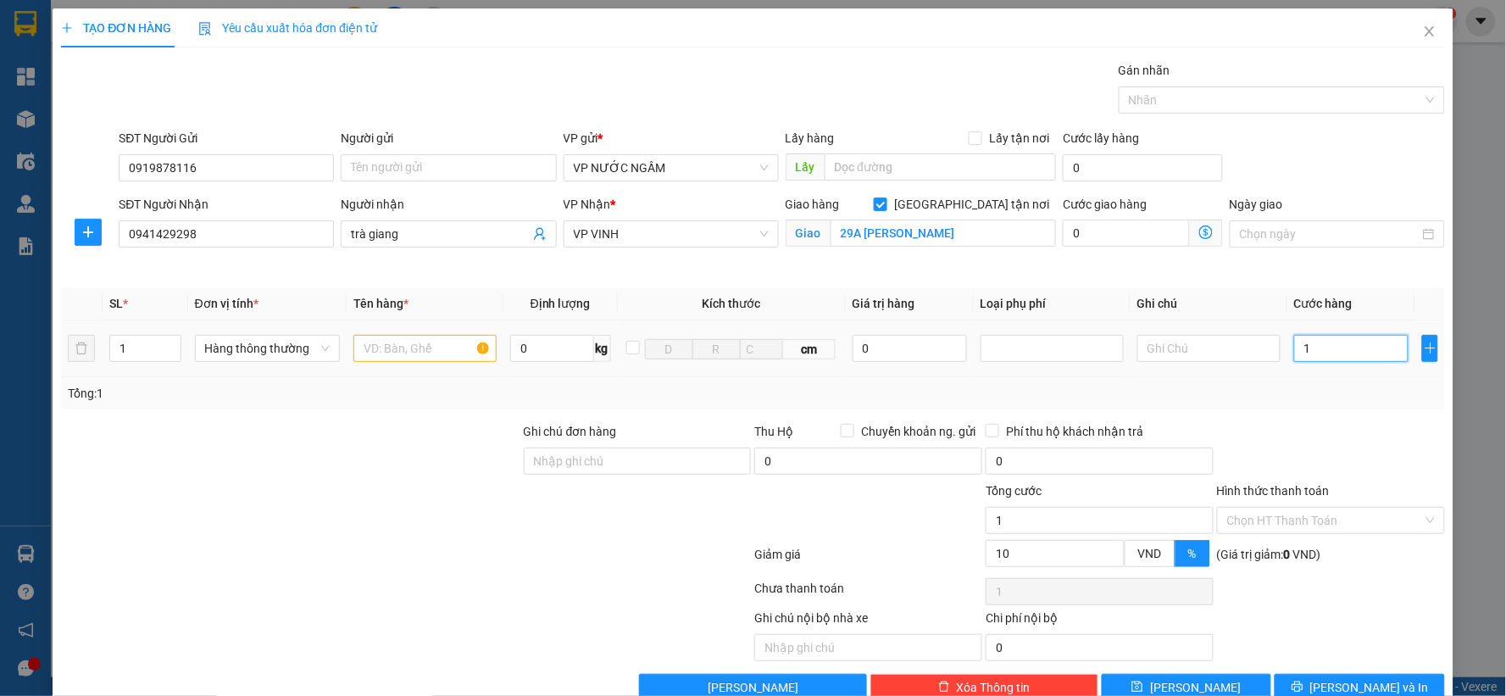
type input "10"
type input "100"
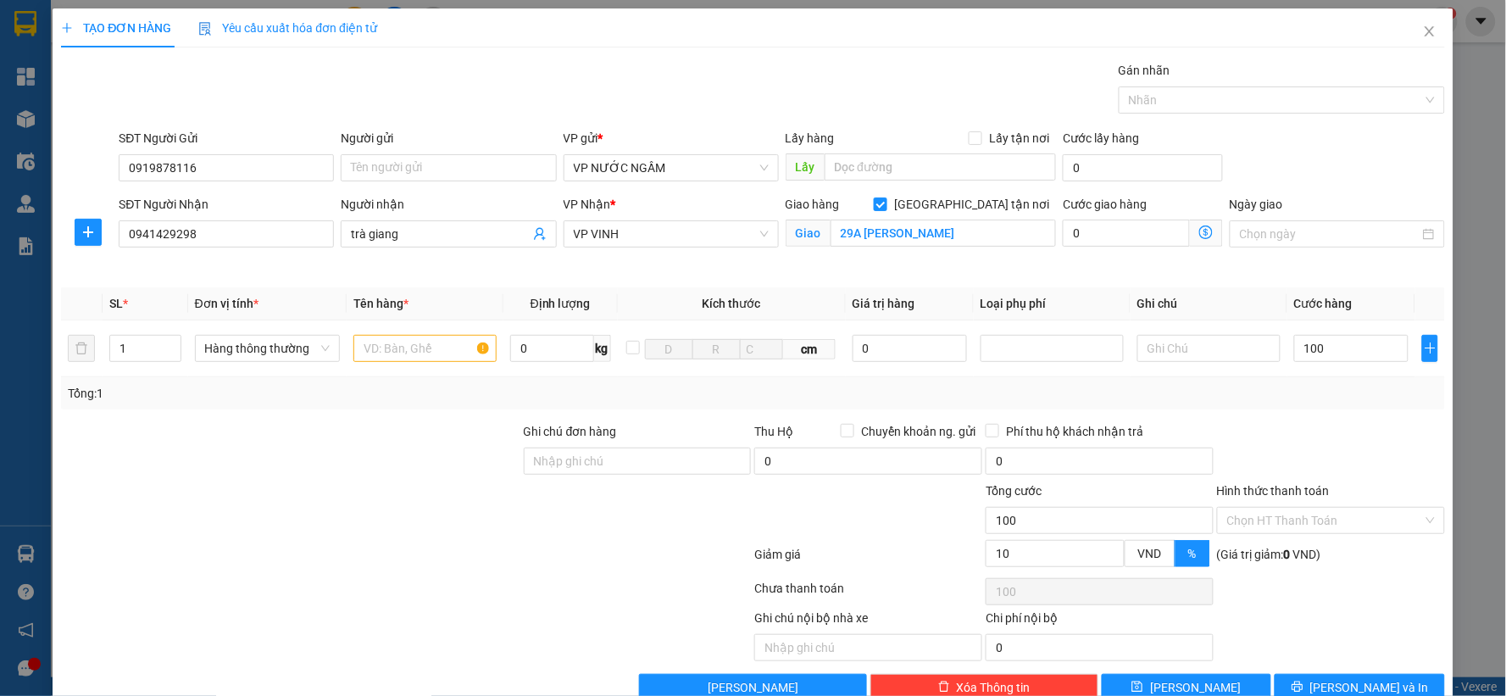
type input "100.000"
type input "90.000"
click at [1315, 415] on div "Transit Pickup Surcharge Ids Transit Deliver Surcharge Ids Transit Deliver Surc…" at bounding box center [753, 381] width 1384 height 640
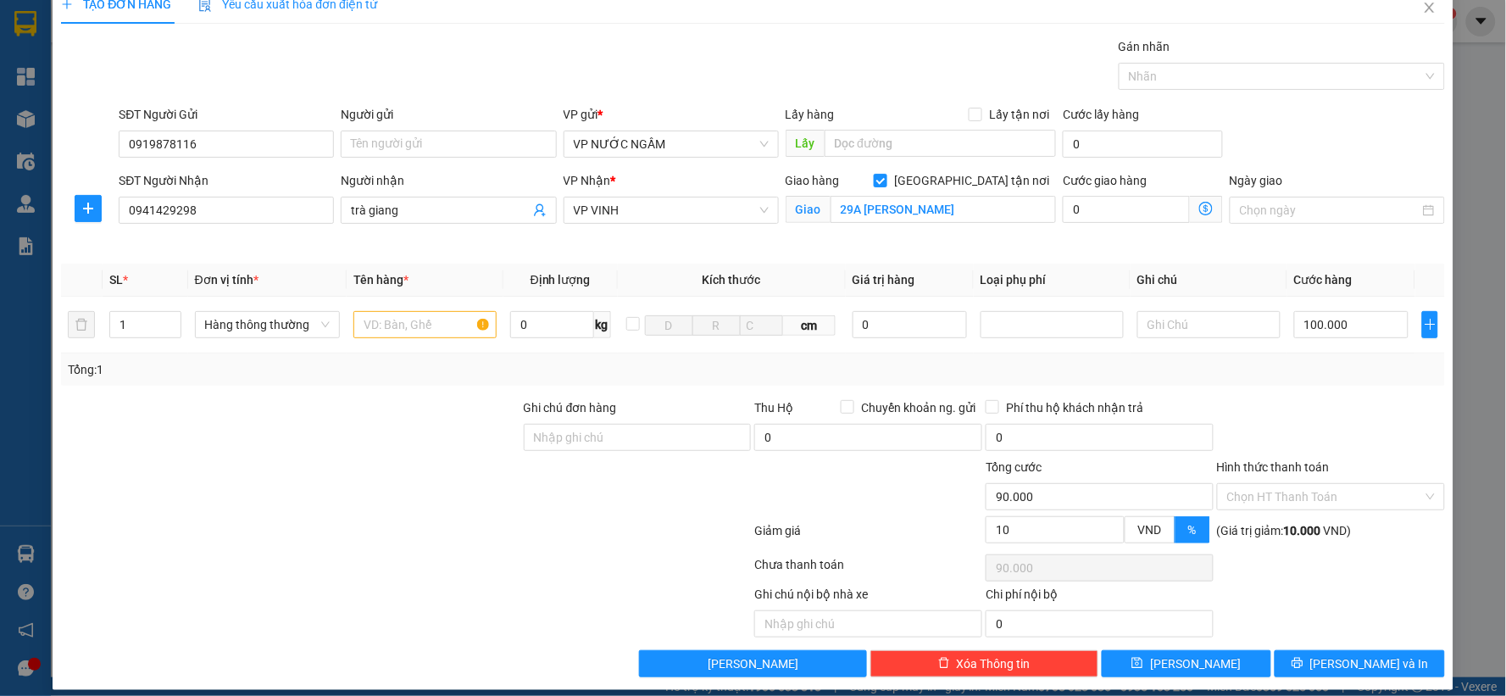
scroll to position [38, 0]
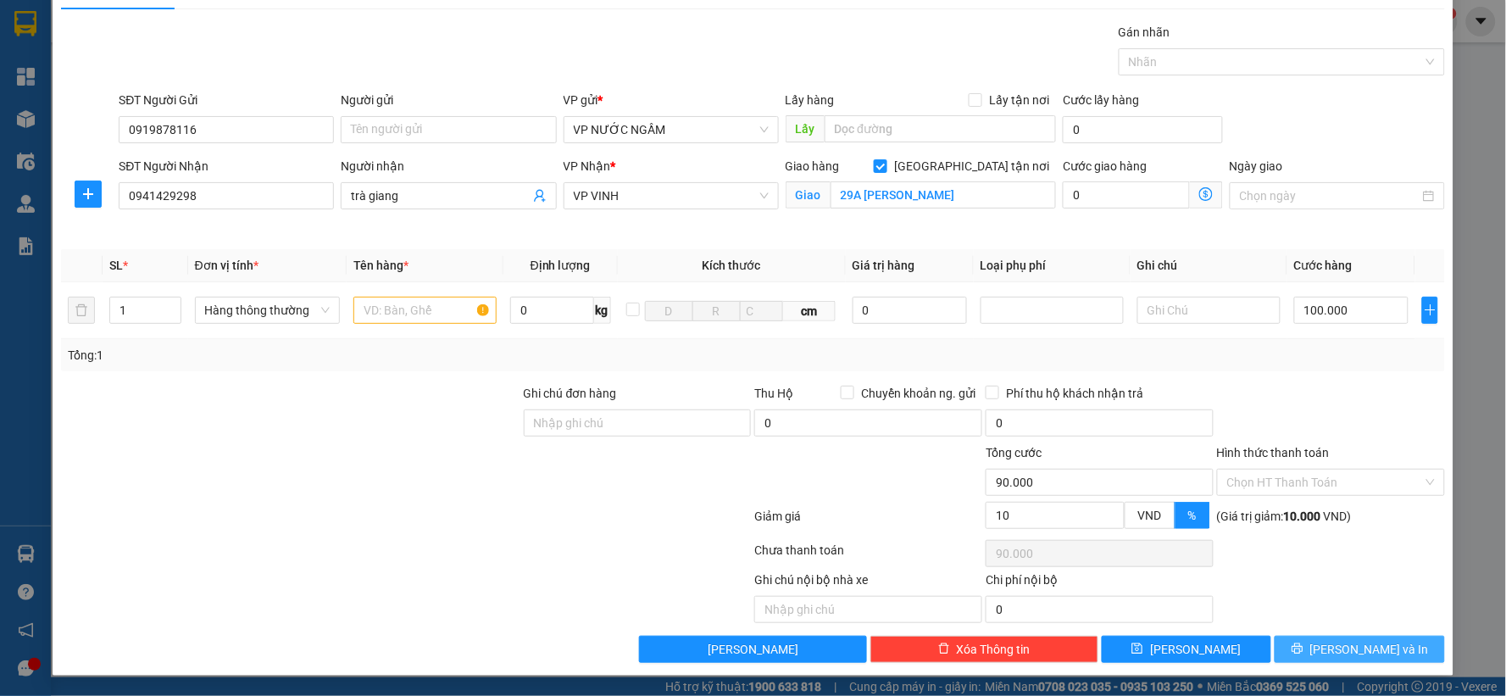
click at [1370, 646] on span "[PERSON_NAME] và In" at bounding box center [1369, 649] width 119 height 19
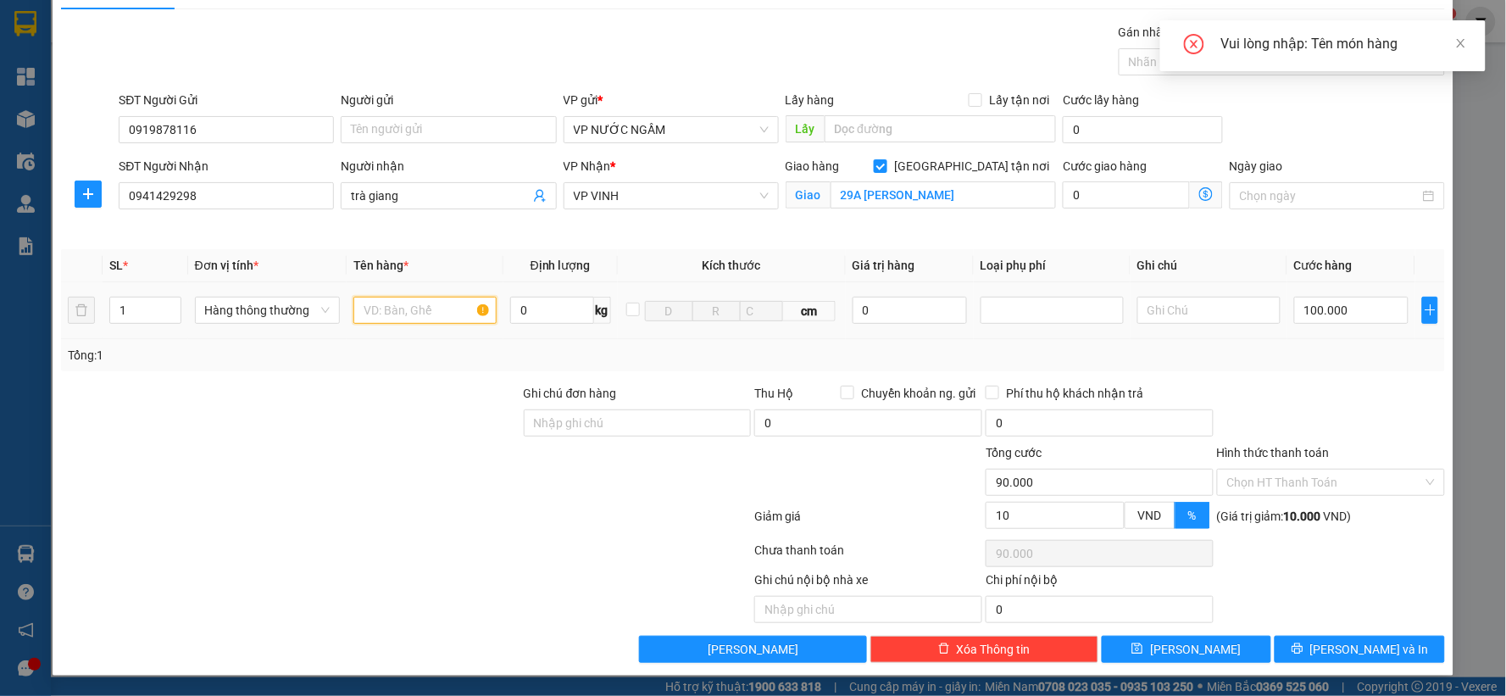
click at [416, 317] on input "text" at bounding box center [424, 310] width 143 height 27
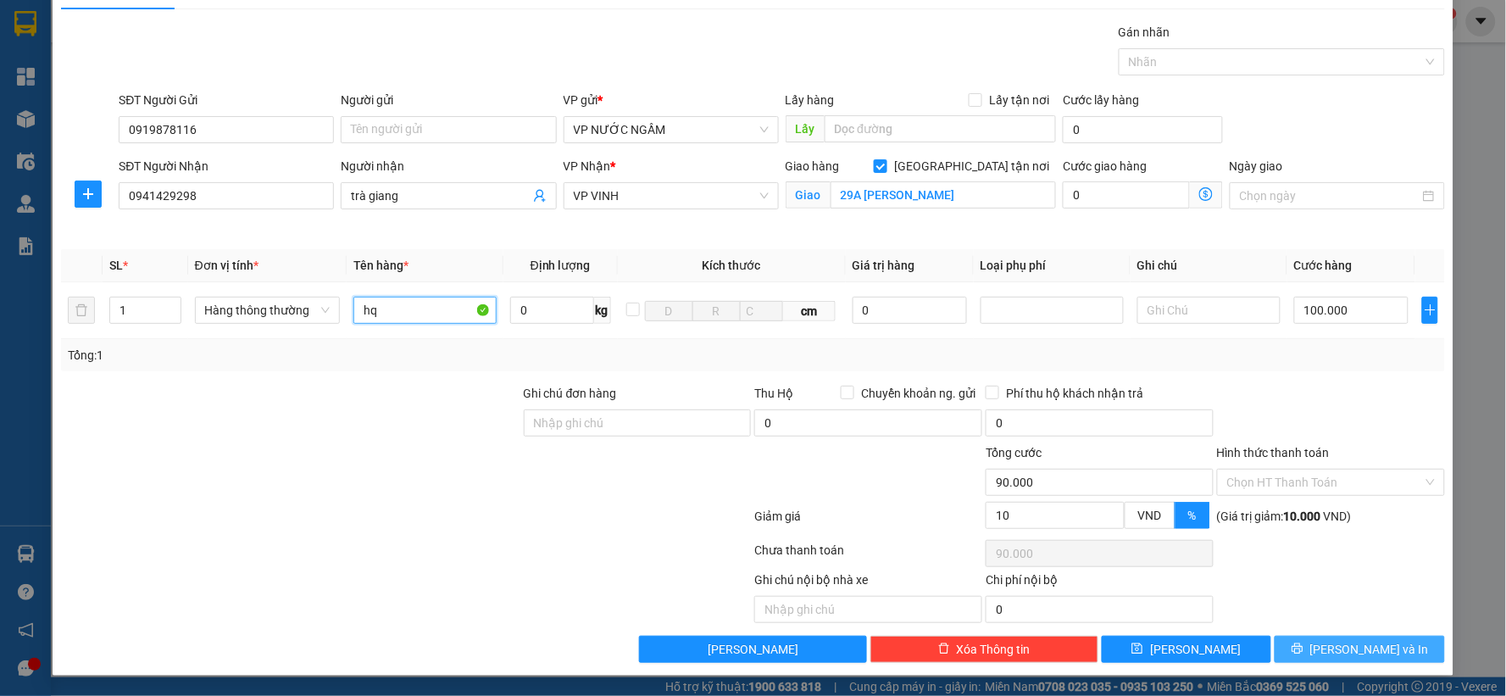
type input "hq"
click at [1368, 649] on span "[PERSON_NAME] và In" at bounding box center [1369, 649] width 119 height 19
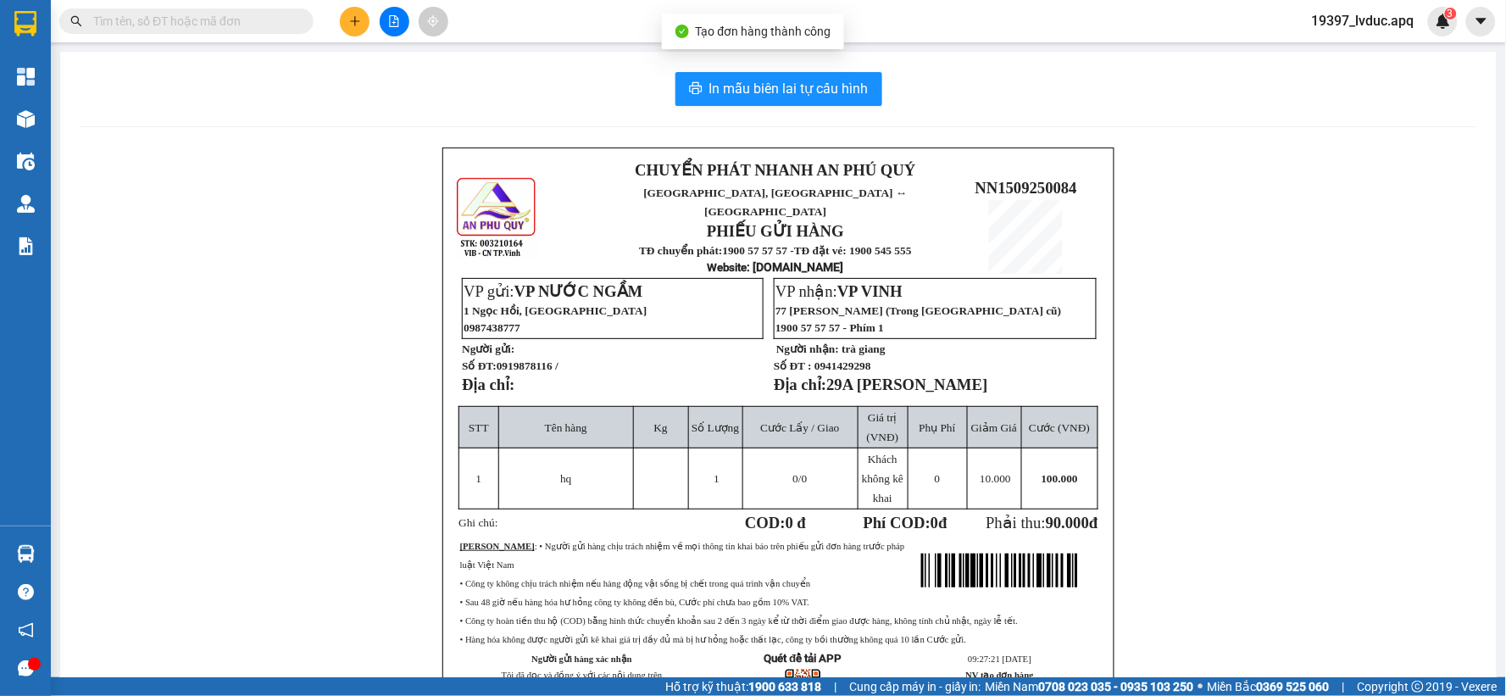
click at [819, 108] on div "In mẫu biên lai tự cấu hình CHUYỂN PHÁT NHANH AN [GEOGRAPHIC_DATA], [GEOGRAPHIC…" at bounding box center [778, 417] width 1436 height 731
click at [819, 90] on span "In mẫu biên lai tự cấu hình" at bounding box center [788, 88] width 159 height 21
